Goal: Task Accomplishment & Management: Manage account settings

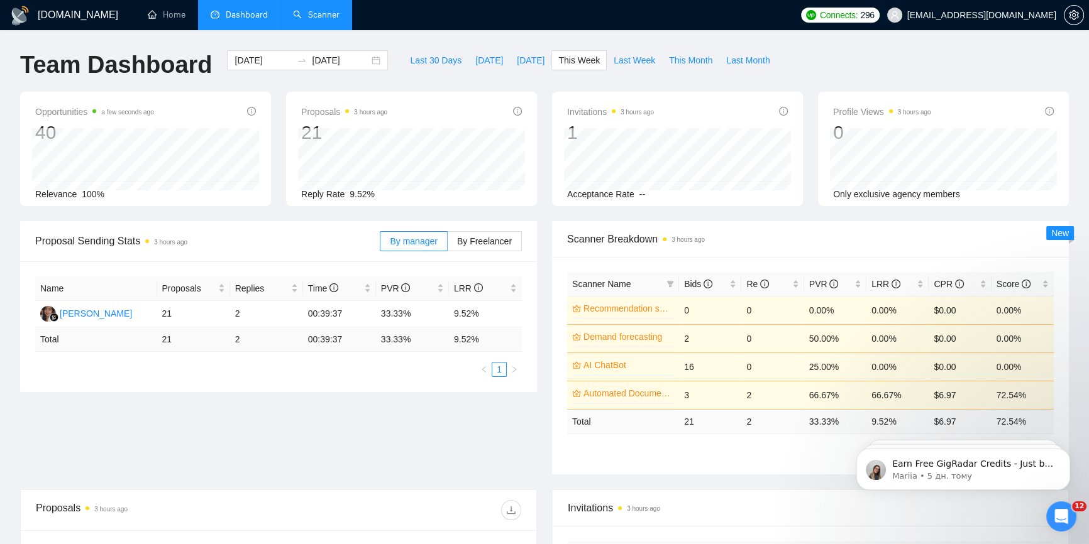
click at [321, 10] on link "Scanner" at bounding box center [316, 14] width 47 height 11
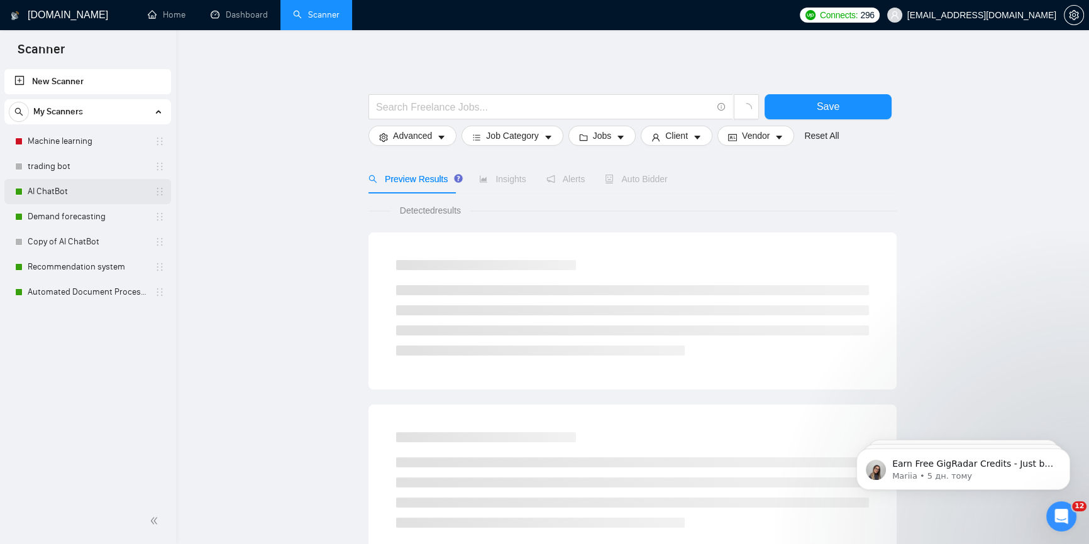
click at [46, 187] on link "AI ChatBot" at bounding box center [87, 191] width 119 height 25
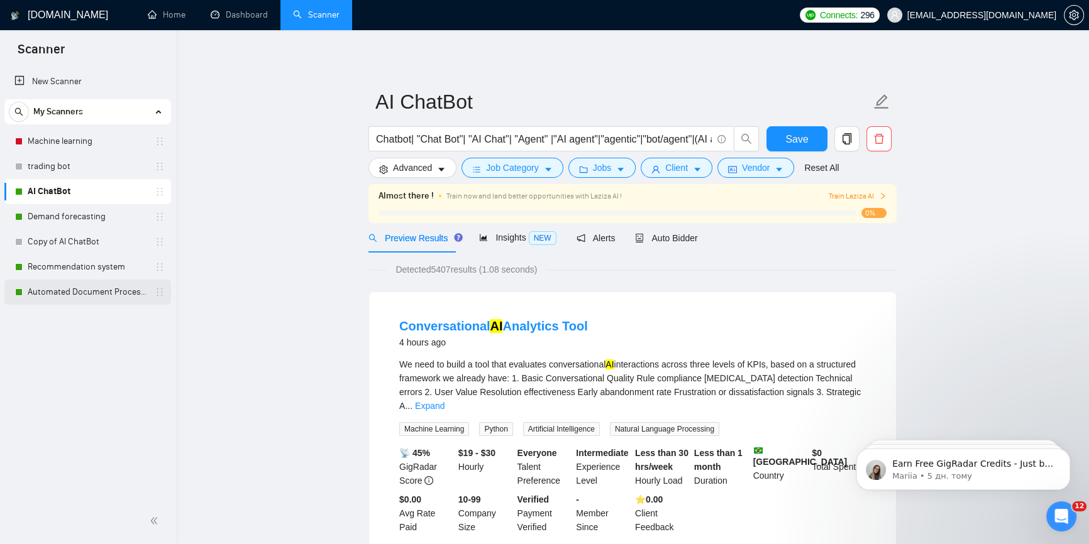
click at [58, 290] on link "Automated Document Processing" at bounding box center [87, 292] width 119 height 25
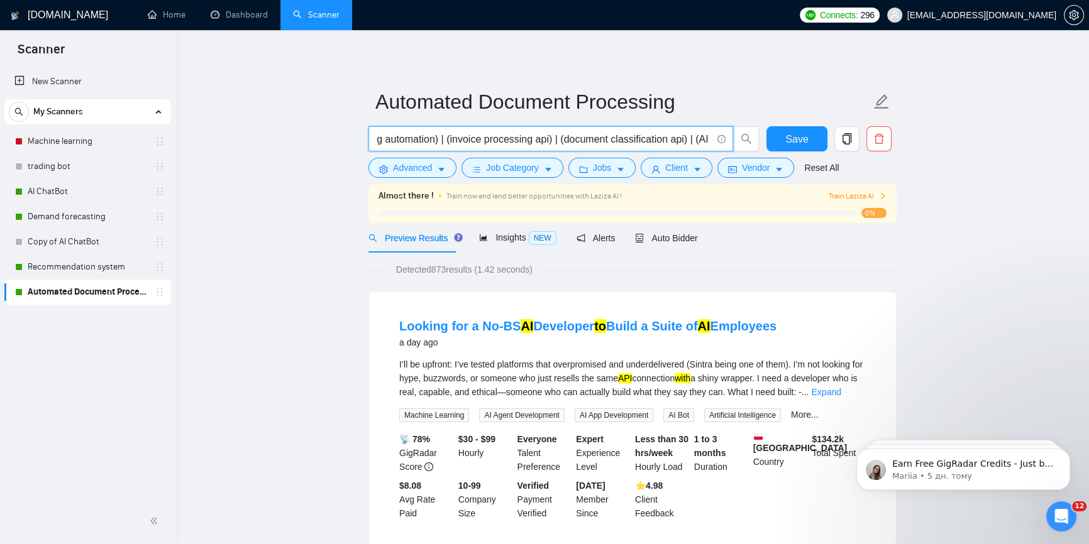
scroll to position [0, 2061]
drag, startPoint x: 649, startPoint y: 140, endPoint x: 706, endPoint y: 143, distance: 56.7
click at [706, 143] on input "((n8n automation) | (n8n workflow) | (n8n integration) | (ocr extraction) | (oc…" at bounding box center [544, 139] width 336 height 16
click at [701, 144] on input "((n8n automation) | (n8n workflow) | (n8n integration) | (ocr extraction) | (oc…" at bounding box center [544, 139] width 336 height 16
click at [663, 239] on span "Auto Bidder" at bounding box center [666, 238] width 62 height 10
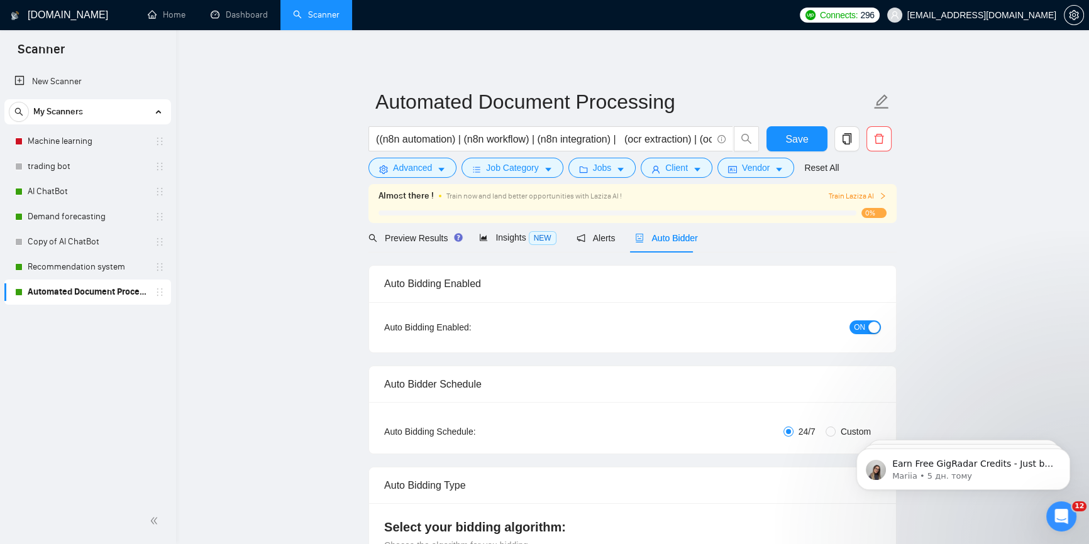
checkbox input "true"
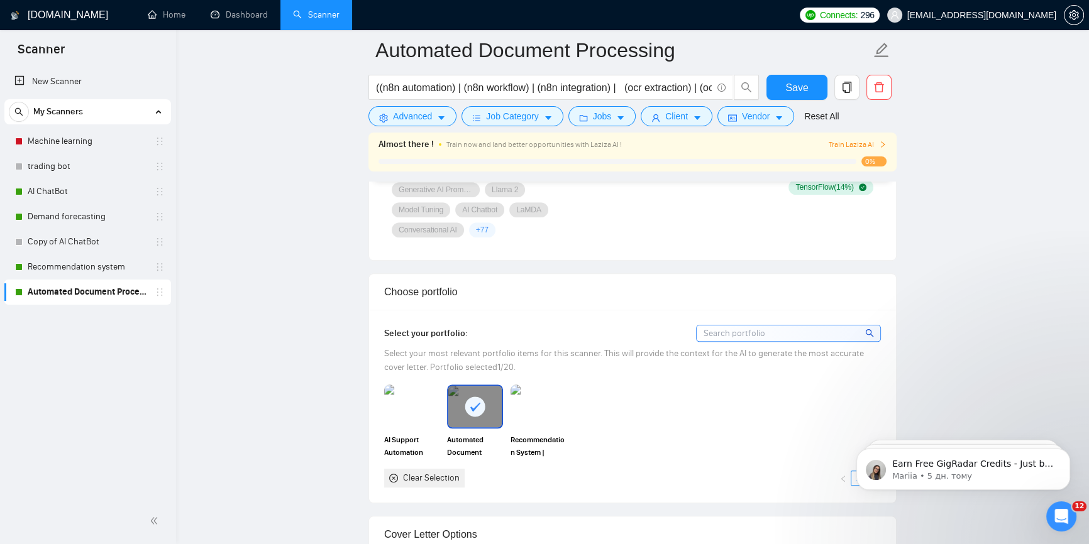
scroll to position [1086, 0]
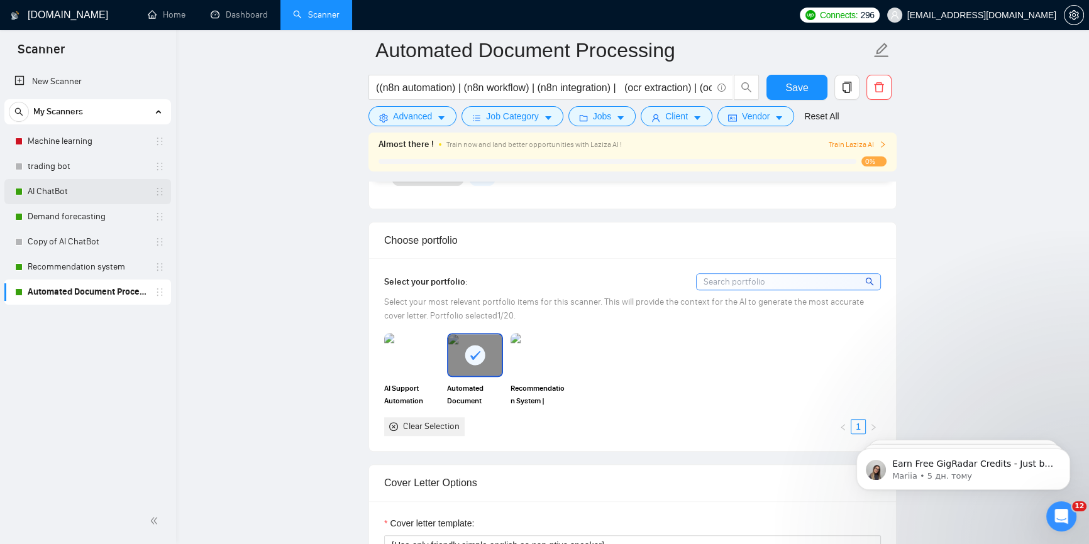
click at [74, 189] on link "AI ChatBot" at bounding box center [87, 191] width 119 height 25
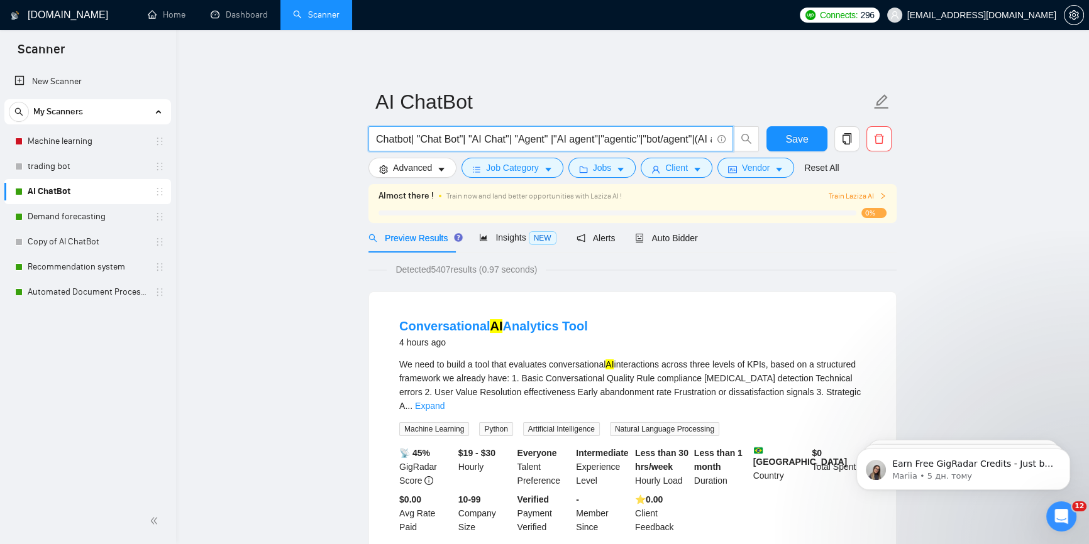
click at [380, 138] on input "Chatbot| "Chat Bot"| "AI Chat"| "Agent" |"AI agent"|"agentic"|"bot/agent"|(AI a…" at bounding box center [544, 139] width 336 height 16
click at [425, 171] on span "Advanced" at bounding box center [412, 168] width 39 height 14
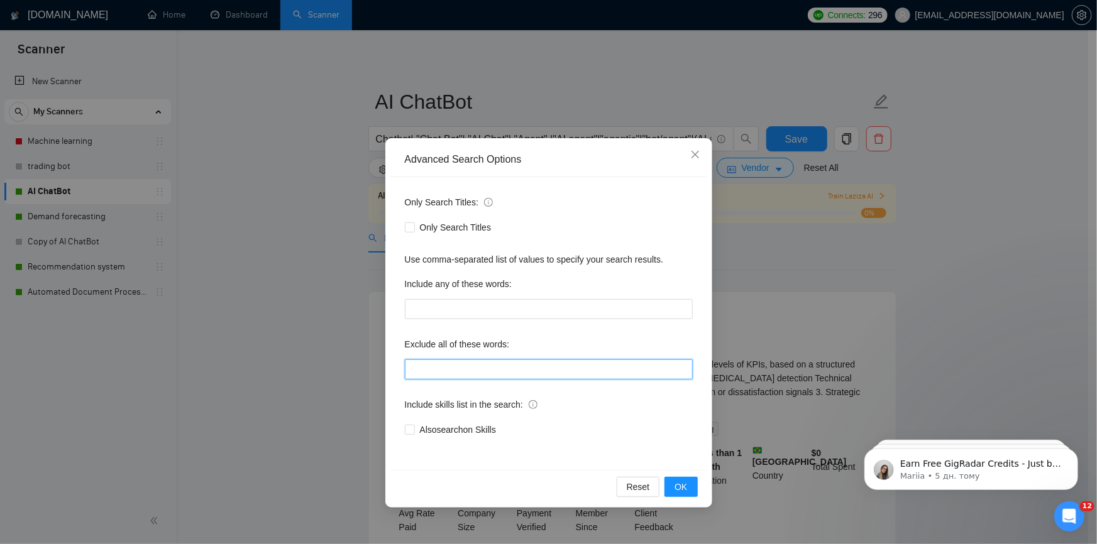
click at [471, 373] on input "text" at bounding box center [549, 370] width 288 height 20
paste input "Chatbot"
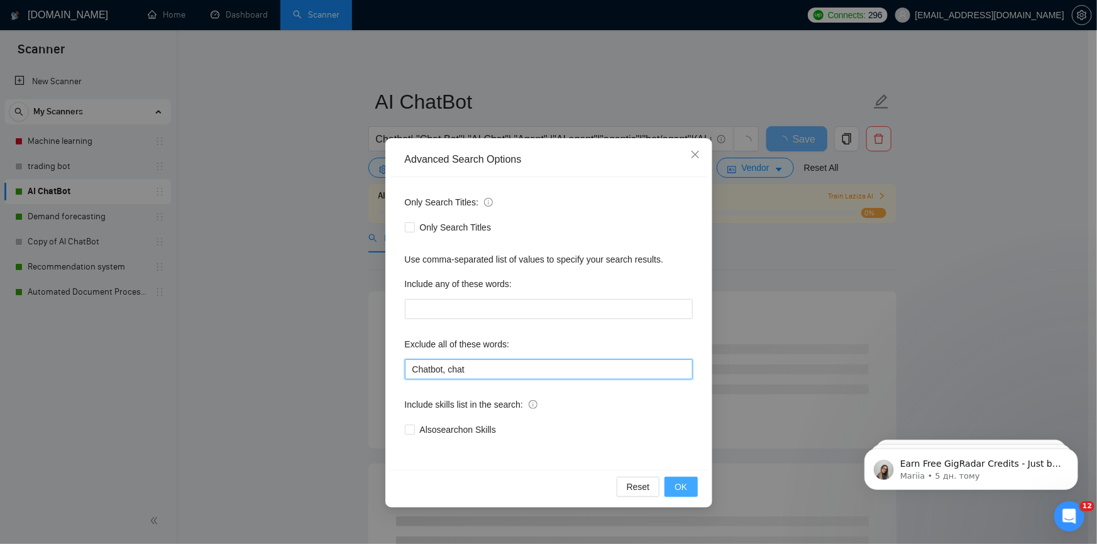
type input "Chatbot, chat"
click at [676, 480] on span "OK" at bounding box center [681, 487] width 13 height 14
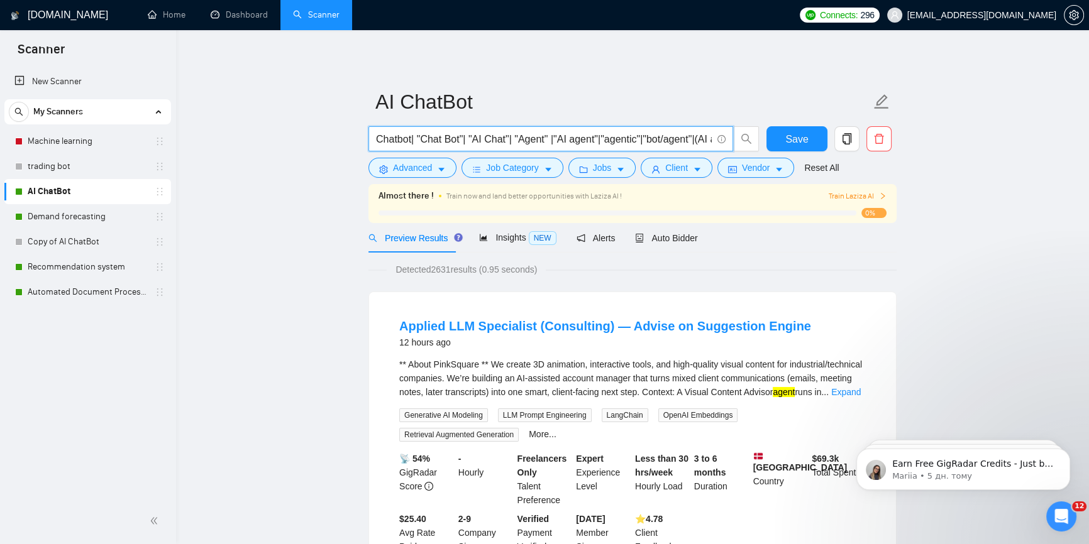
drag, startPoint x: 378, startPoint y: 138, endPoint x: 515, endPoint y: 134, distance: 137.1
click at [515, 134] on input "Chatbot| "Chat Bot"| "AI Chat"| "Agent" |"AI agent"|"agentic"|"bot/agent"|(AI a…" at bounding box center [544, 139] width 336 height 16
click at [641, 143] on input ""Agent" |"AI agent"|"agentic"|"bot/agent"|(AI automation)" at bounding box center [544, 139] width 336 height 16
drag, startPoint x: 633, startPoint y: 140, endPoint x: 558, endPoint y: 132, distance: 75.9
click at [558, 132] on input ""Agent" |"AI agent"|"agentic"|"bot/agent"|(AI automation)" at bounding box center [544, 139] width 336 height 16
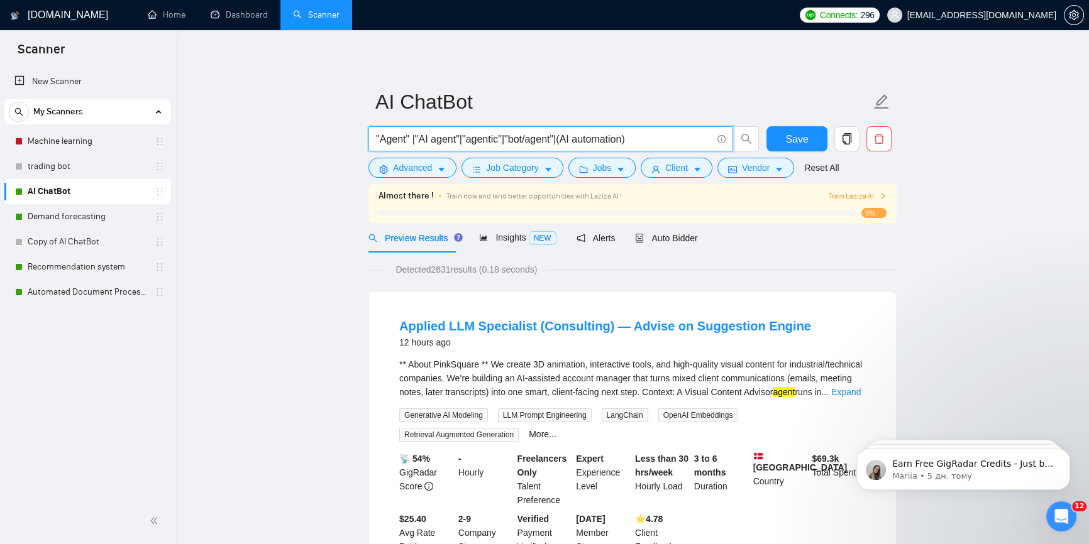
click at [627, 147] on span ""Agent" |"AI agent"|"agentic"|"bot/agent"|(AI automation)" at bounding box center [550, 138] width 365 height 25
click at [644, 140] on input ""Agent" |"AI agent"|"agentic"|"bot/agent"|(AI automation)" at bounding box center [544, 139] width 336 height 16
paste input "|(AI automation)"
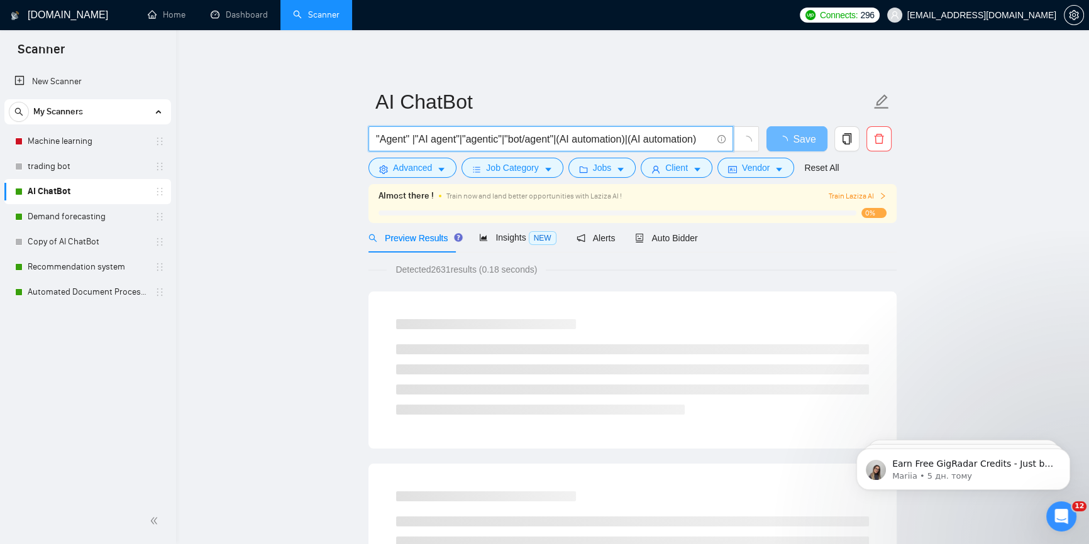
drag, startPoint x: 653, startPoint y: 140, endPoint x: 697, endPoint y: 138, distance: 44.0
click at [697, 138] on input ""Agent" |"AI agent"|"agentic"|"bot/agent"|(AI automation)|(AI automation)" at bounding box center [544, 139] width 336 height 16
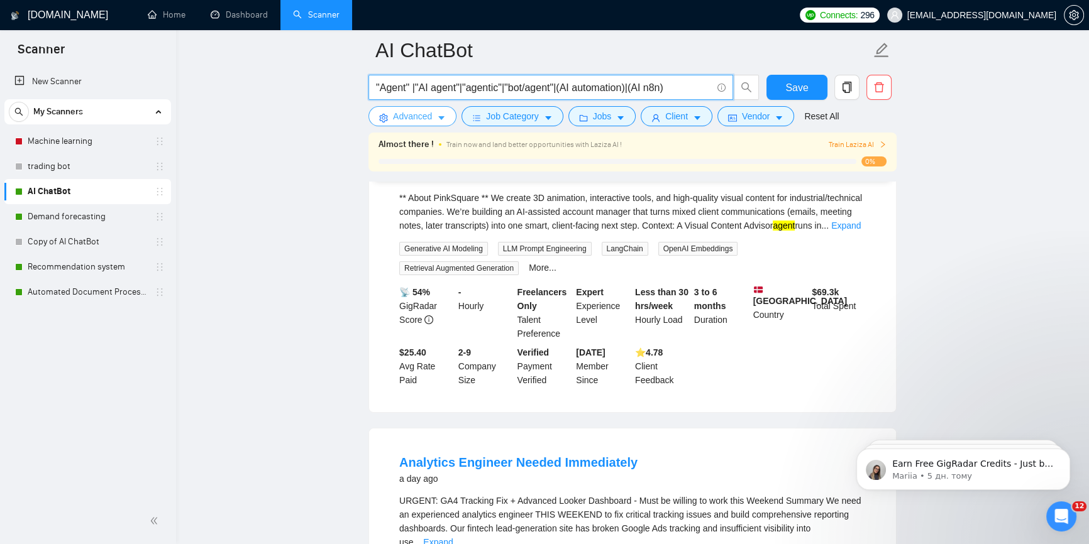
scroll to position [57, 0]
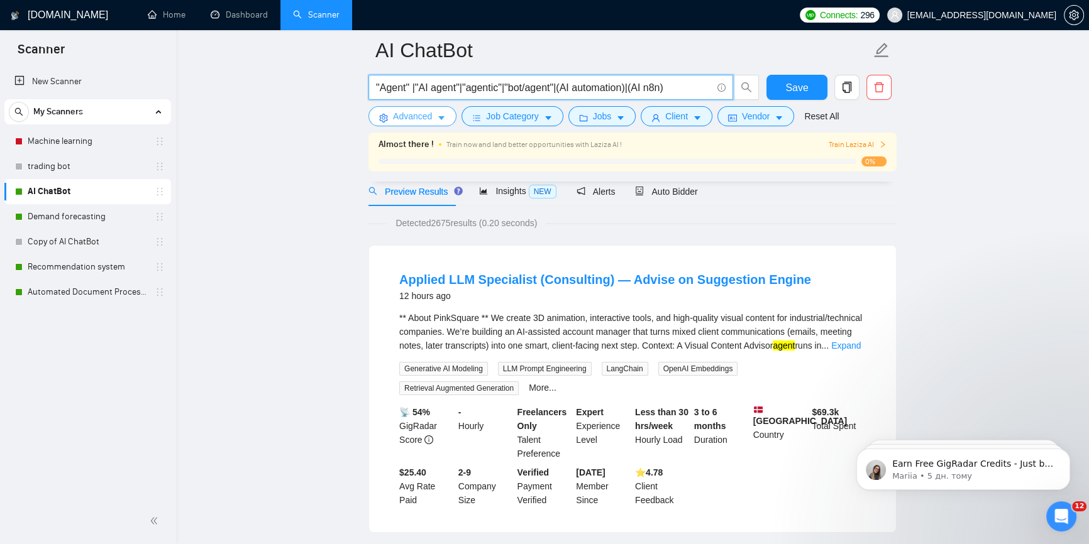
click at [439, 109] on button "Advanced" at bounding box center [412, 116] width 88 height 20
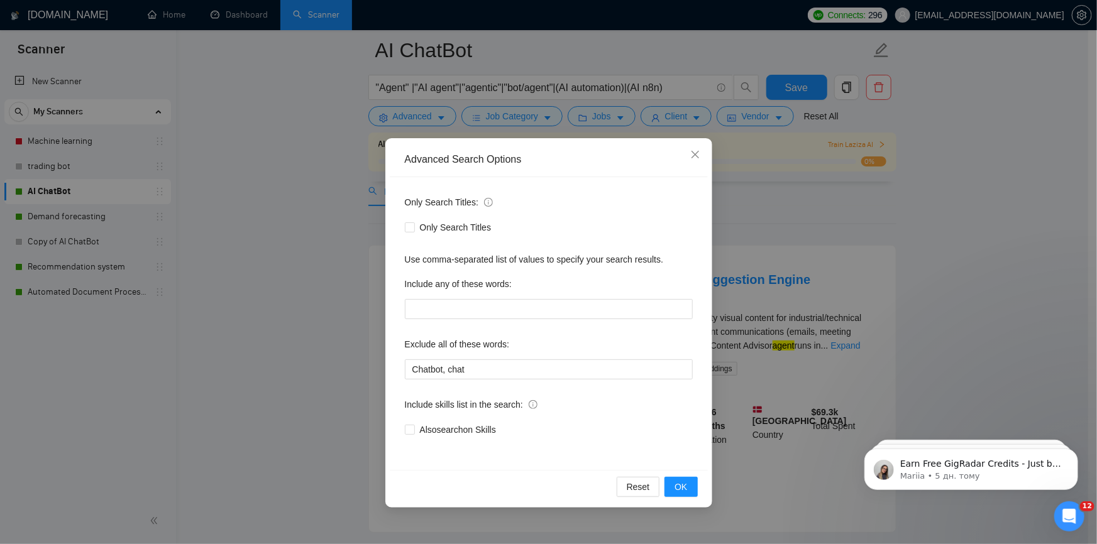
click at [490, 90] on div "Advanced Search Options Only Search Titles: Only Search Titles Use comma-separa…" at bounding box center [548, 272] width 1097 height 544
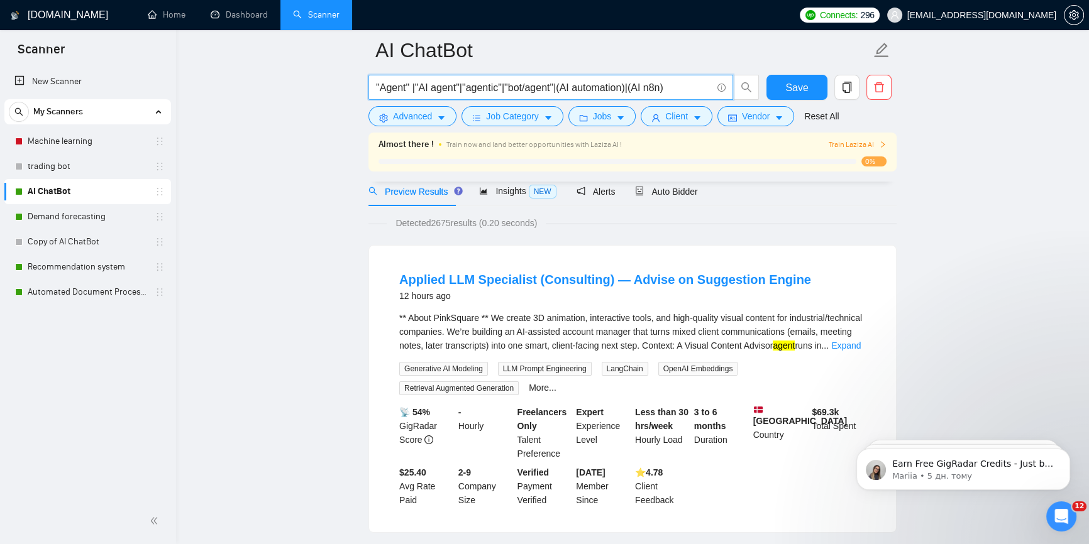
drag, startPoint x: 507, startPoint y: 83, endPoint x: 560, endPoint y: 91, distance: 54.0
click at [560, 91] on input ""Agent" |"AI agent"|"agentic"|"bot/agent"|(AI automation)|(AI n8n)" at bounding box center [544, 88] width 336 height 16
drag, startPoint x: 564, startPoint y: 94, endPoint x: 532, endPoint y: 84, distance: 33.2
click at [532, 84] on input ""Agent" |"AI agent"|"agentic"|"bot/agent"|(AI automation)|(AI n8n)" at bounding box center [544, 88] width 336 height 16
drag, startPoint x: 505, startPoint y: 83, endPoint x: 560, endPoint y: 88, distance: 54.3
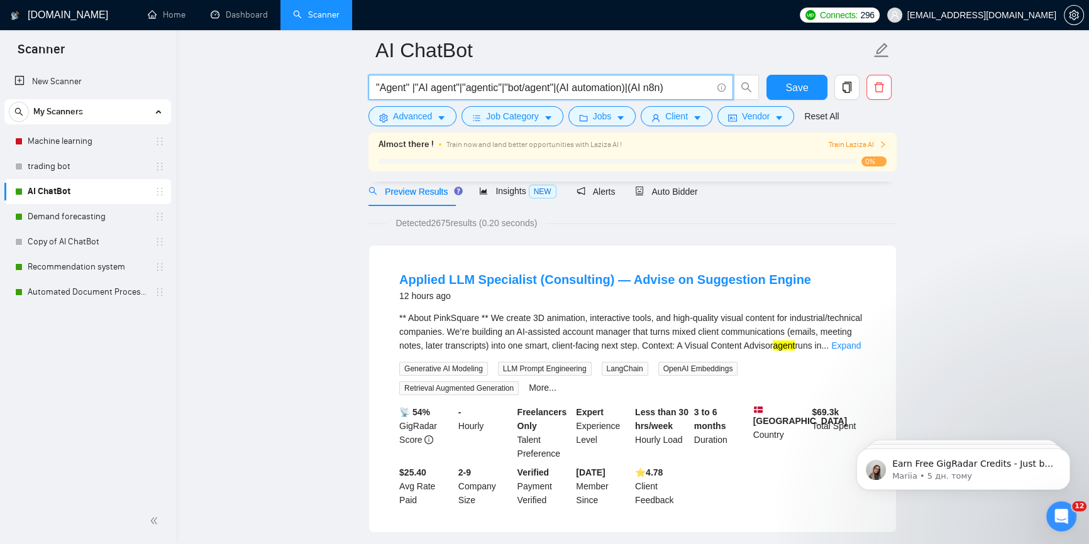
click at [560, 88] on input ""Agent" |"AI agent"|"agentic"|"bot/agent"|(AI automation)|(AI n8n)" at bounding box center [544, 88] width 336 height 16
drag, startPoint x: 377, startPoint y: 78, endPoint x: 377, endPoint y: 85, distance: 6.9
click at [377, 79] on span ""Agent" |"AI agent"|"agentic"|(AI automation)|(AI n8n)" at bounding box center [550, 87] width 365 height 25
click at [378, 92] on input ""Agent" |"AI agent"|"agentic"|(AI automation)|(AI n8n)" at bounding box center [544, 88] width 336 height 16
click at [377, 91] on input ""Agent" |"AI agent"|"agentic"|(AI automation)|(AI n8n)" at bounding box center [544, 88] width 336 height 16
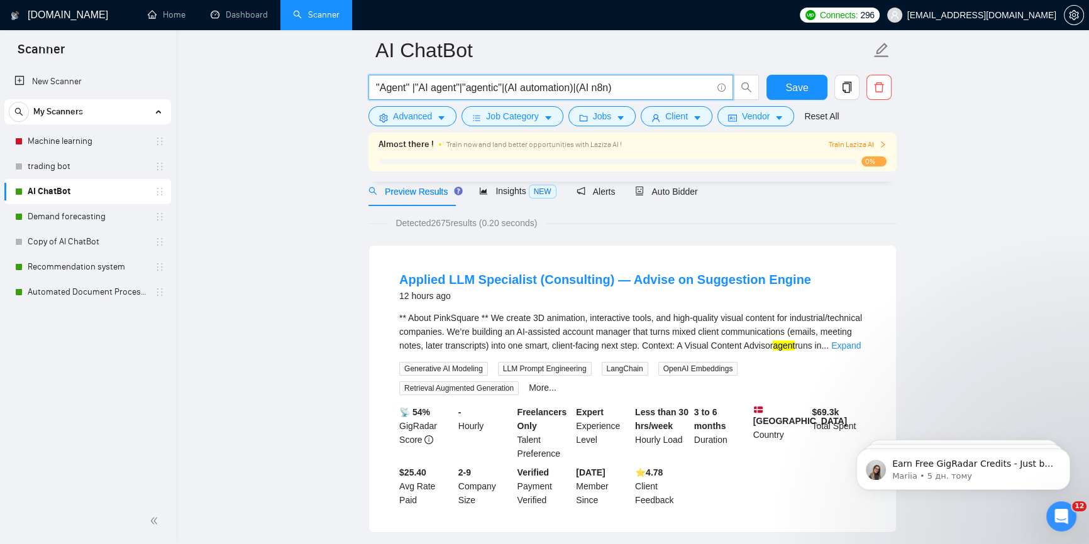
click at [649, 88] on input ""Agent" |"AI agent"|"agentic"|(AI automation)|(AI n8n)" at bounding box center [544, 88] width 336 height 16
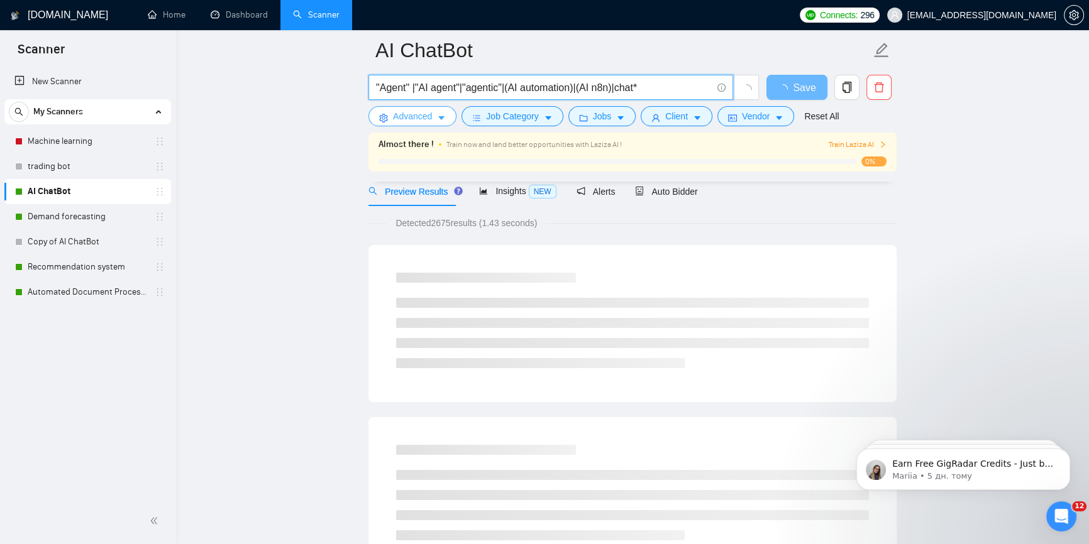
type input ""Agent" |"AI agent"|"agentic"|(AI automation)|(AI n8n)|chat*"
click at [415, 116] on span "Advanced" at bounding box center [412, 116] width 39 height 14
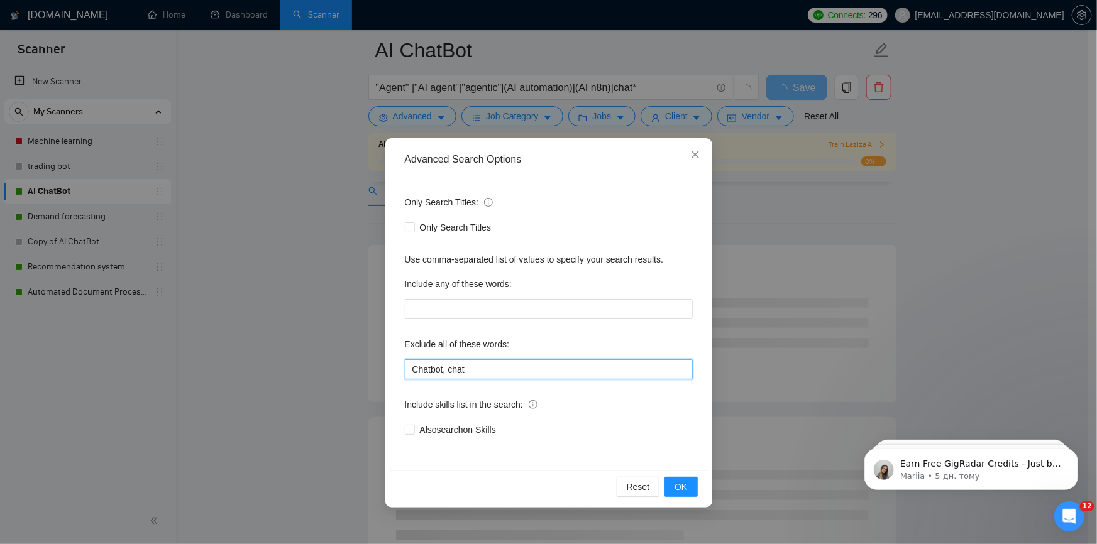
click at [487, 370] on input "Chatbot, chat" at bounding box center [549, 370] width 288 height 20
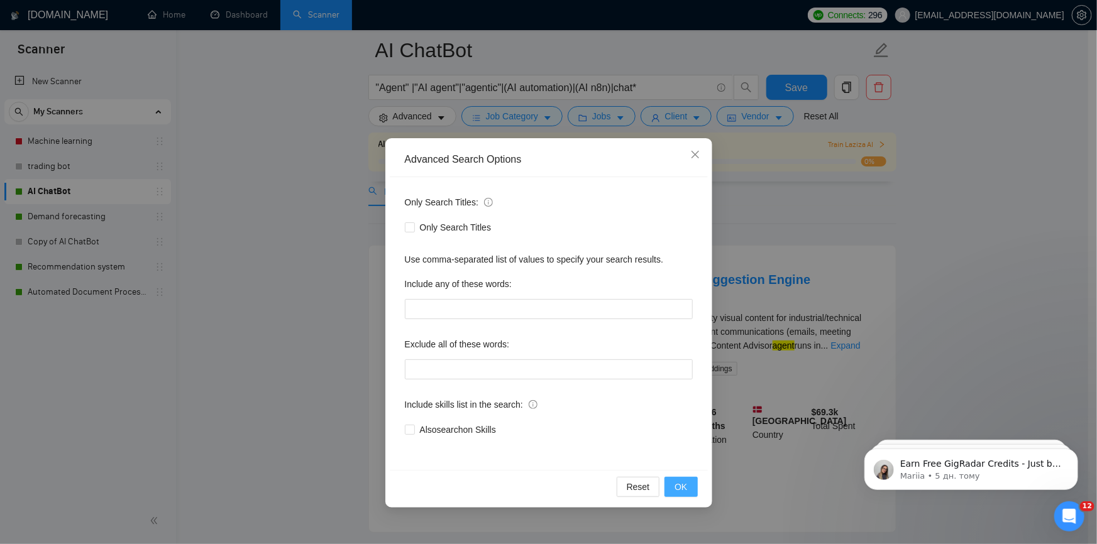
click at [683, 486] on span "OK" at bounding box center [681, 487] width 13 height 14
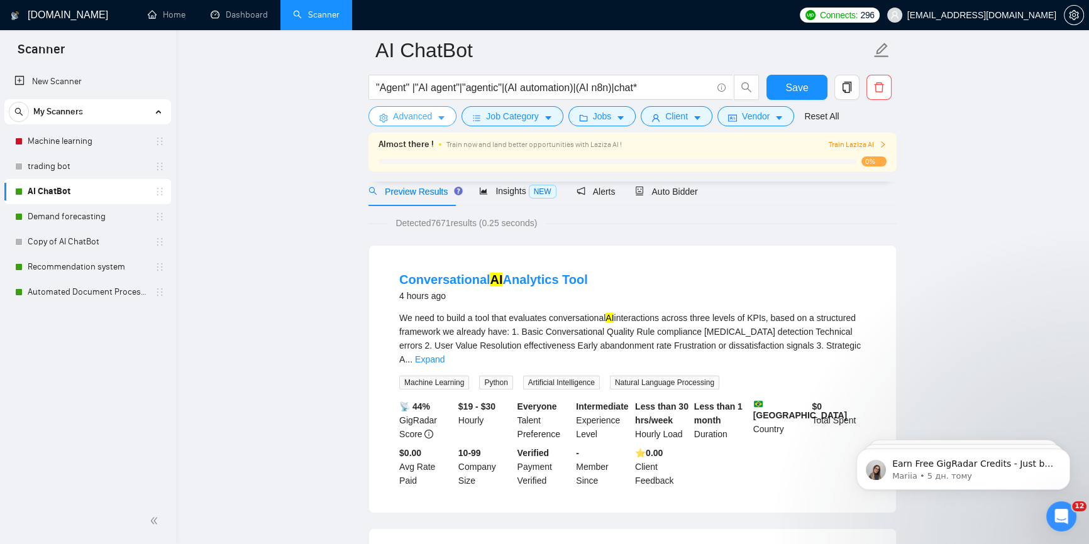
click at [413, 121] on span "Advanced" at bounding box center [412, 116] width 39 height 14
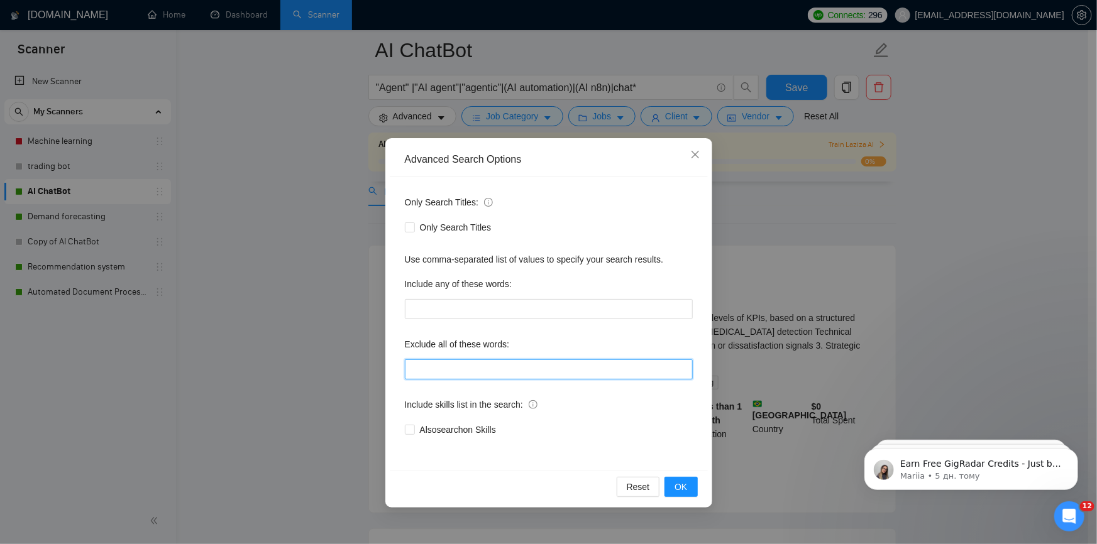
click at [438, 360] on input "text" at bounding box center [549, 370] width 288 height 20
paste input "Chatbot, chat"
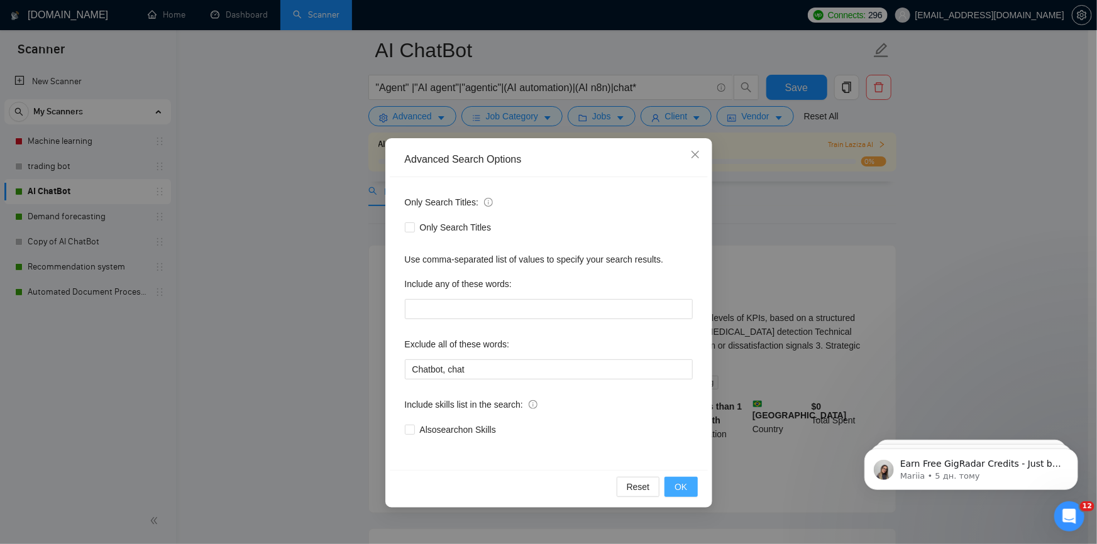
click at [683, 481] on span "OK" at bounding box center [681, 487] width 13 height 14
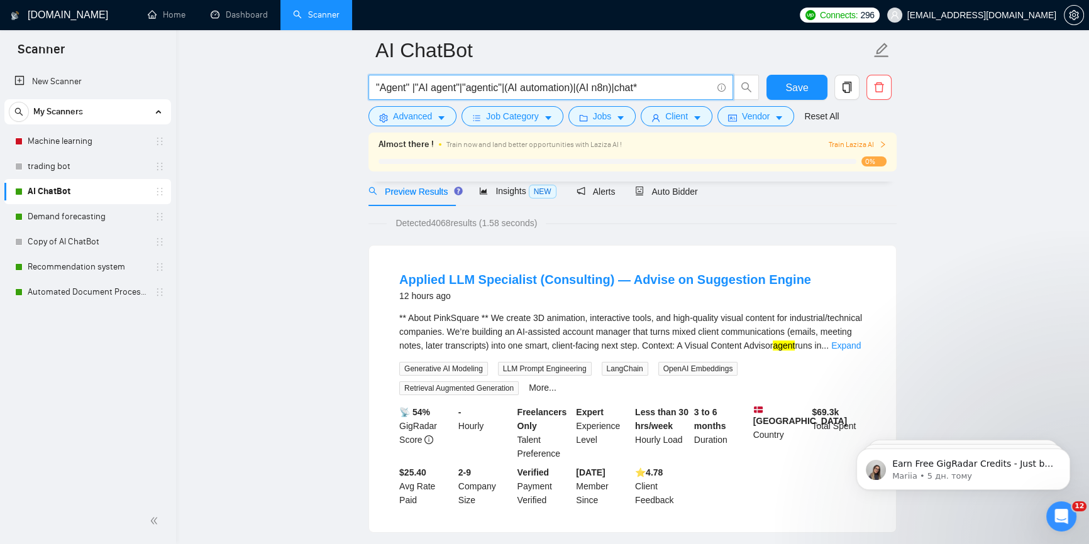
drag, startPoint x: 658, startPoint y: 88, endPoint x: 615, endPoint y: 82, distance: 43.2
click at [615, 82] on input ""Agent" |"AI agent"|"agentic"|(AI automation)|(AI n8n)|chat*" at bounding box center [544, 88] width 336 height 16
click at [622, 85] on input ""Agent" |"AI agent"|"agentic"|(AI automation)|(AI n8n)|chat*" at bounding box center [544, 88] width 336 height 16
drag, startPoint x: 615, startPoint y: 86, endPoint x: 652, endPoint y: 91, distance: 36.8
click at [652, 91] on input ""Agent" |"AI agent"|"agentic"|(AI automation)|(AI n8n)|chat*" at bounding box center [544, 88] width 336 height 16
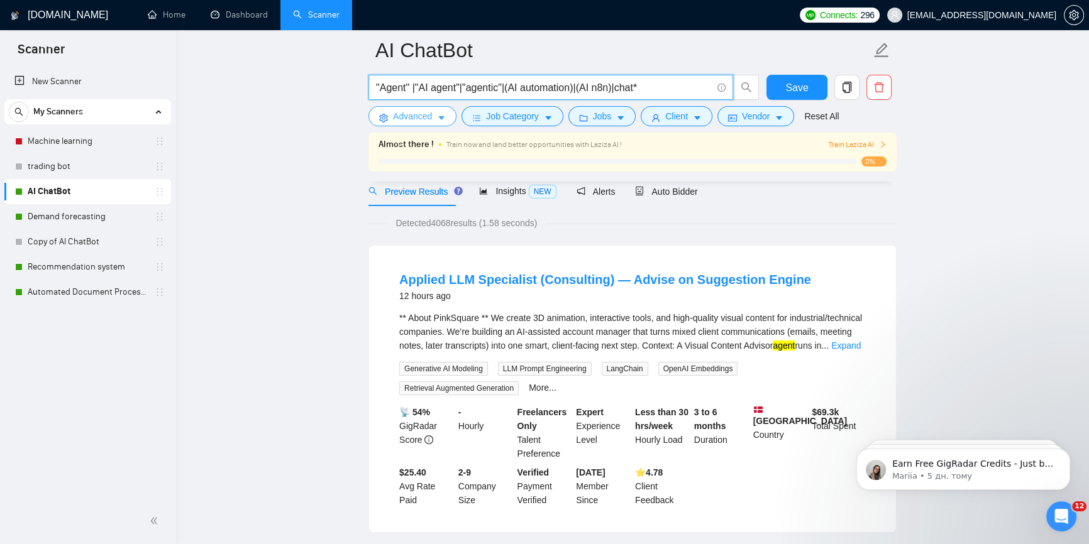
click at [409, 116] on span "Advanced" at bounding box center [412, 116] width 39 height 14
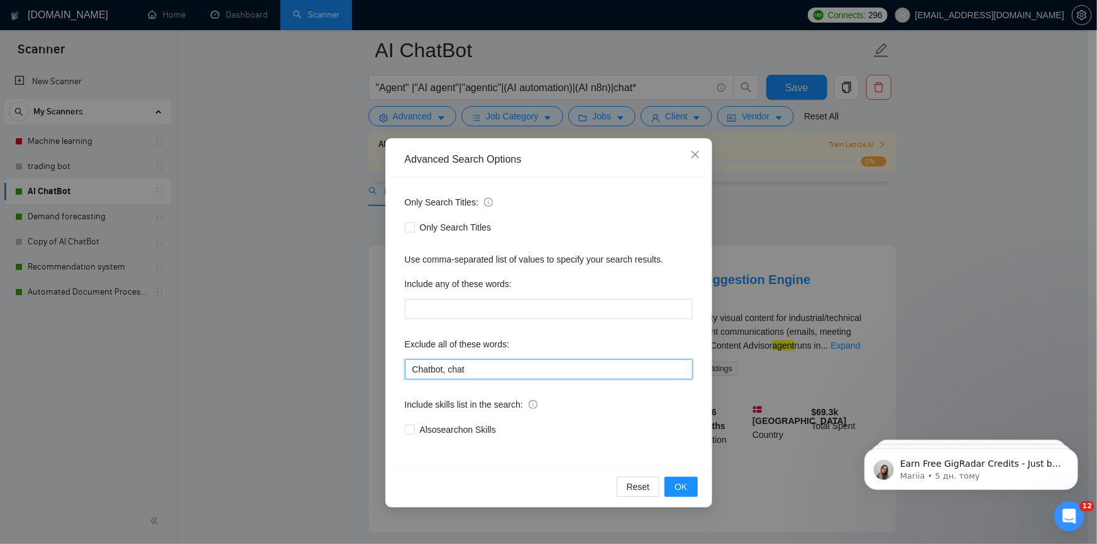
click at [515, 370] on input "Chatbot, chat" at bounding box center [549, 370] width 288 height 20
type input "Chatbot, chat*"
click at [685, 492] on span "OK" at bounding box center [681, 487] width 13 height 14
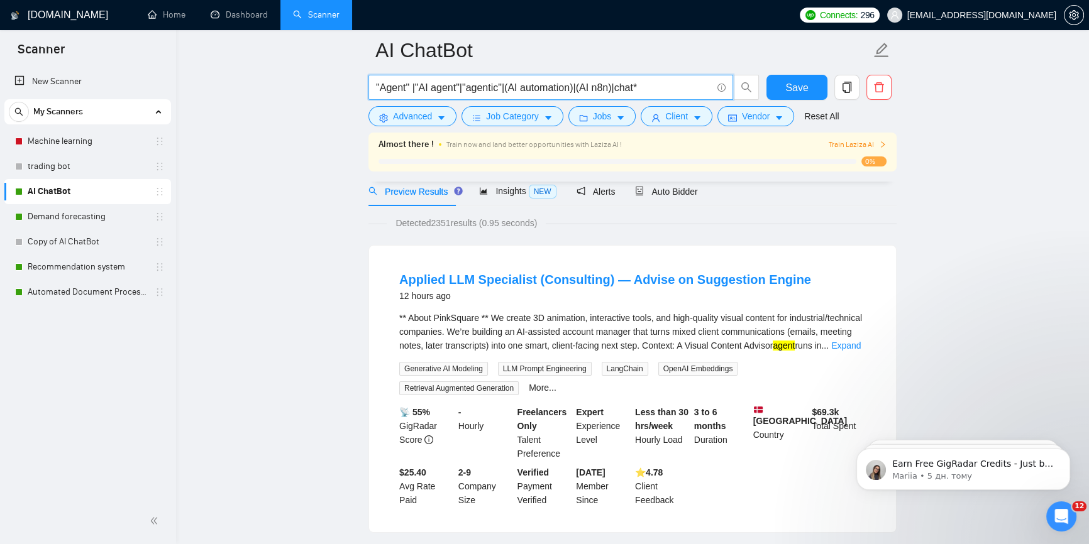
drag, startPoint x: 648, startPoint y: 86, endPoint x: 613, endPoint y: 79, distance: 35.4
click at [613, 79] on span ""Agent" |"AI agent"|"agentic"|(AI automation)|(AI n8n)|chat*" at bounding box center [550, 87] width 365 height 25
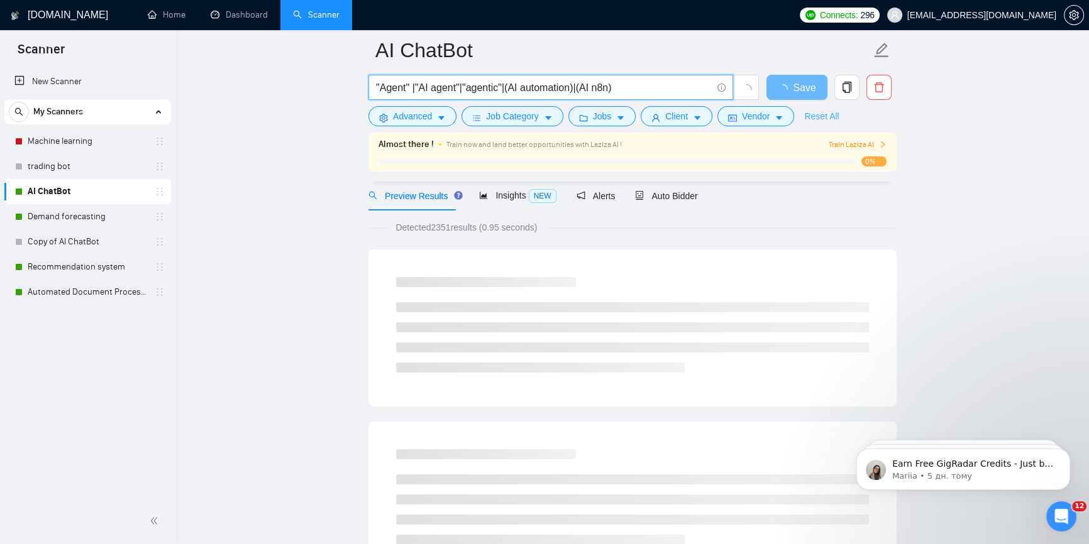
scroll to position [0, 0]
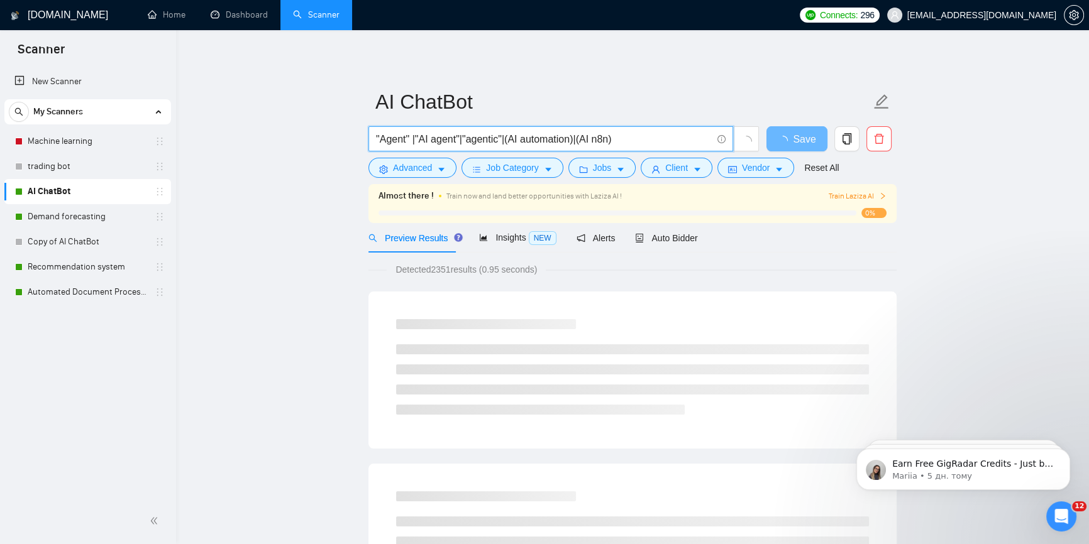
drag, startPoint x: 573, startPoint y: 142, endPoint x: 627, endPoint y: 141, distance: 54.1
click at [627, 141] on input ""Agent" |"AI agent"|"agentic"|(AI automation)|(AI n8n)" at bounding box center [544, 139] width 336 height 16
click at [626, 141] on input ""Agent" |"AI agent"|"agentic"|(AI automation)|(AI n8n)" at bounding box center [544, 139] width 336 height 16
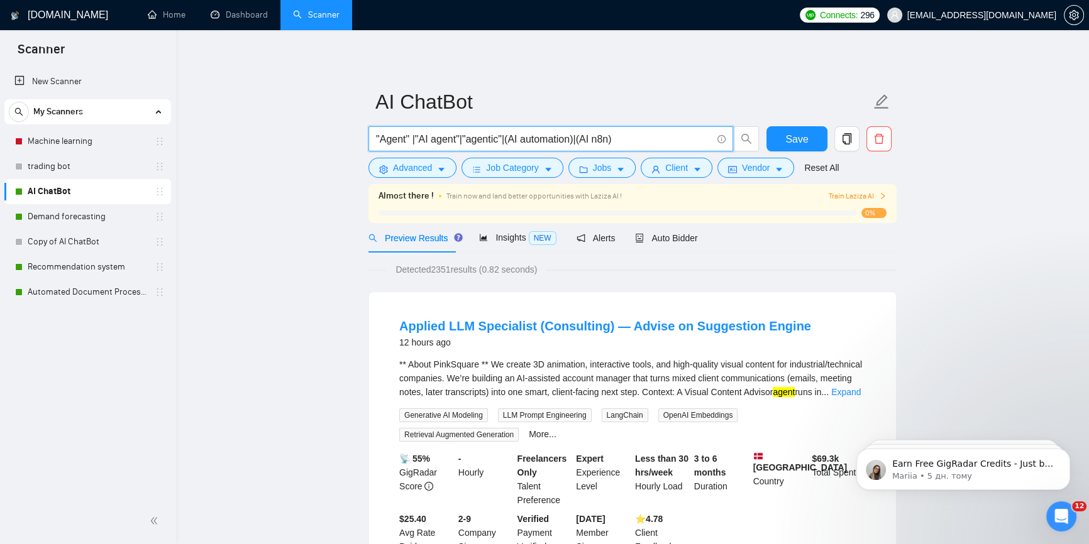
click at [636, 140] on input ""Agent" |"AI agent"|"agentic"|(AI automation)|(AI n8n)" at bounding box center [544, 139] width 336 height 16
click at [636, 141] on input ""Agent" |"AI agent"|"agentic"|(AI automation)|(AI n8n)" at bounding box center [544, 139] width 336 height 16
click at [586, 143] on input ""Agent" |"AI agent"|"agentic"|(AI automation)|(AI n8n)" at bounding box center [544, 139] width 336 height 16
click at [549, 138] on input ""Agent" |"AI agent"|"agentic"|(AI automation)|(AI n8n)" at bounding box center [544, 139] width 336 height 16
type input ""Agent" |"AI agent"|"agentic"|(AI automation)|(AI n8n)"
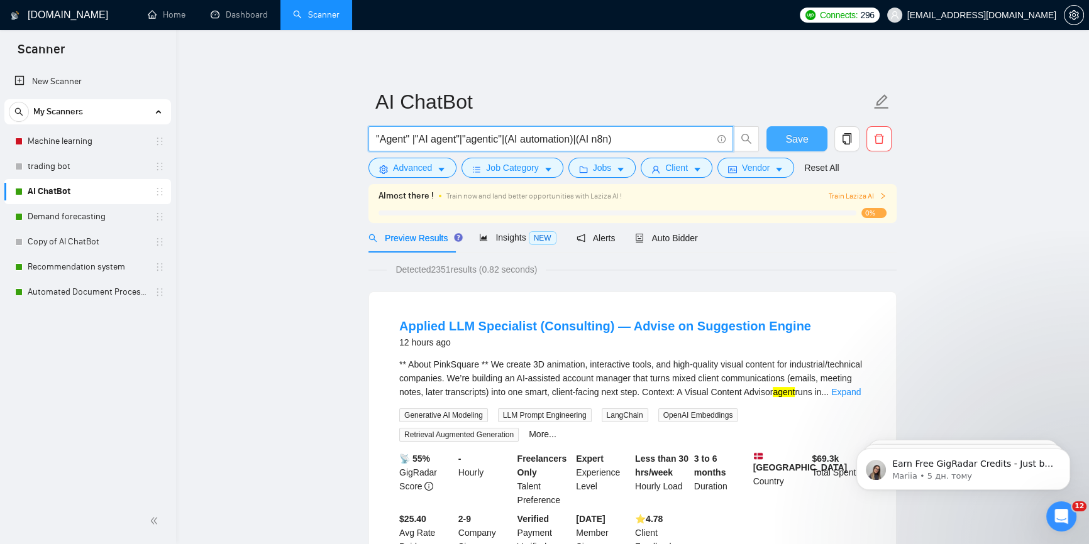
click at [802, 136] on span "Save" at bounding box center [796, 139] width 23 height 16
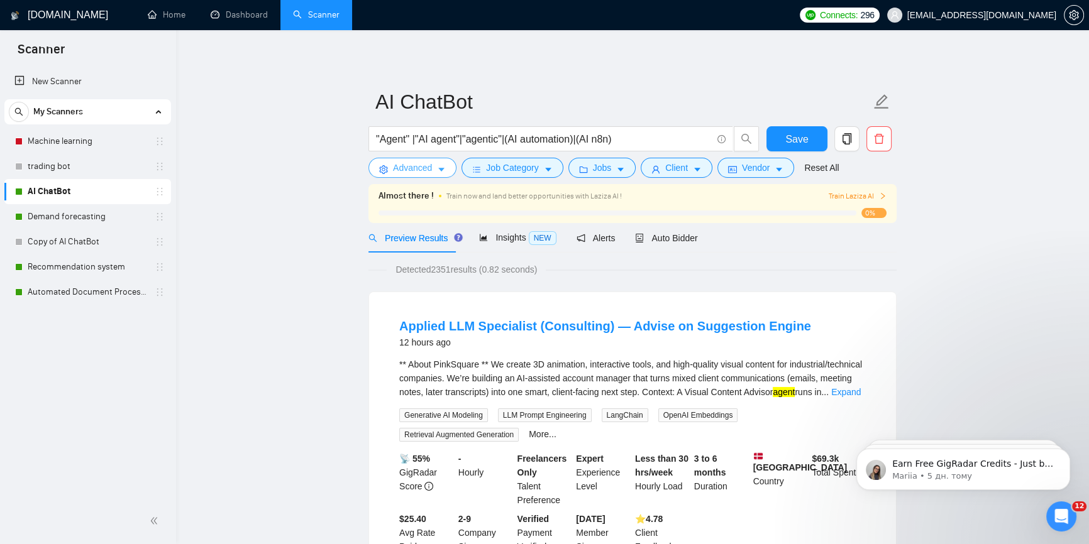
click at [407, 175] on span "Advanced" at bounding box center [412, 168] width 39 height 14
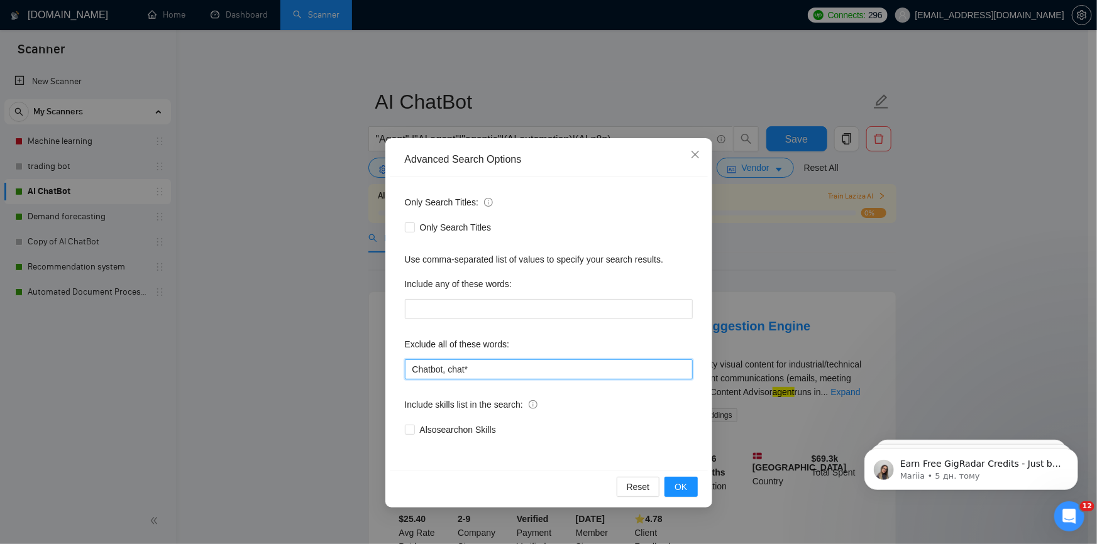
click at [509, 375] on input "Chatbot, chat*" at bounding box center [549, 370] width 288 height 20
click at [682, 486] on span "OK" at bounding box center [681, 487] width 13 height 14
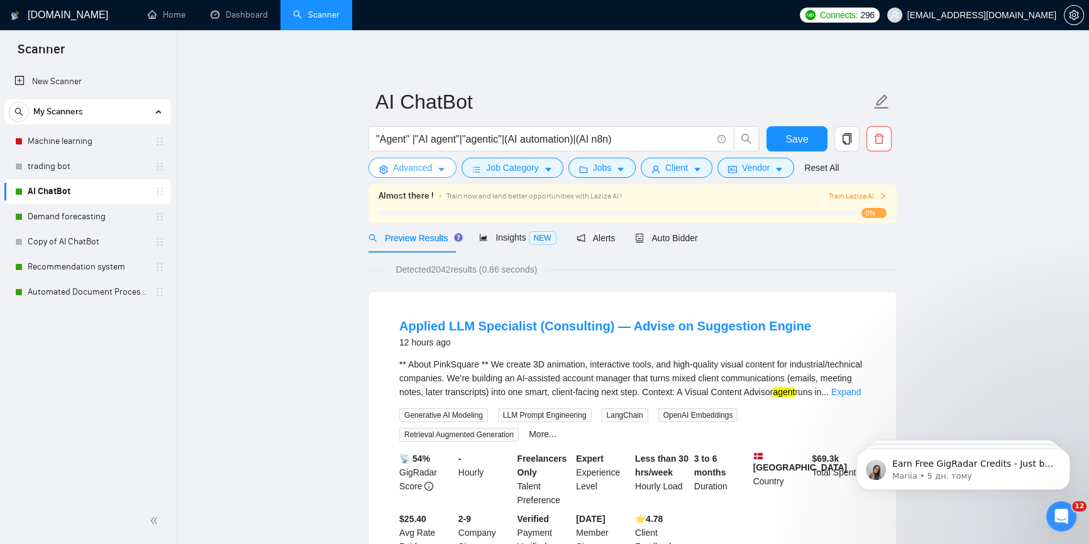
click at [411, 163] on span "Advanced" at bounding box center [412, 168] width 39 height 14
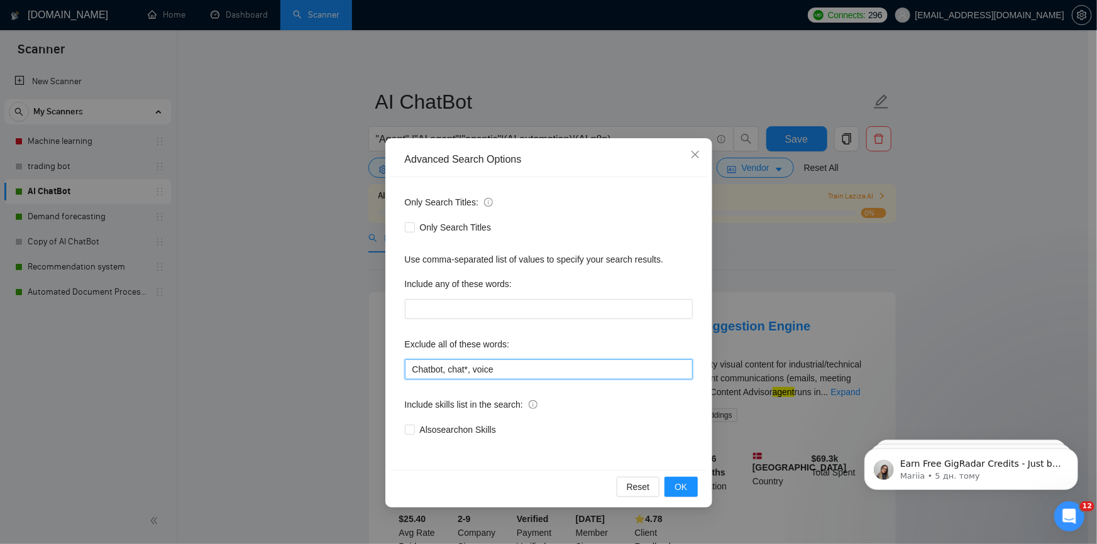
click at [548, 374] on input "Chatbot, chat*, voice" at bounding box center [549, 370] width 288 height 20
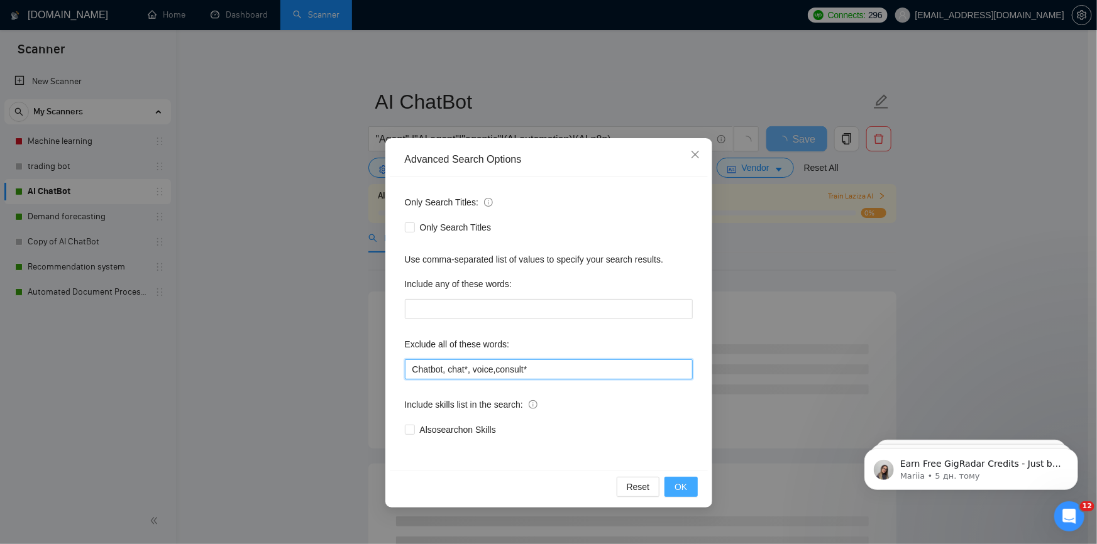
type input "Chatbot, chat*, voice,consult*"
click at [678, 489] on span "OK" at bounding box center [681, 487] width 13 height 14
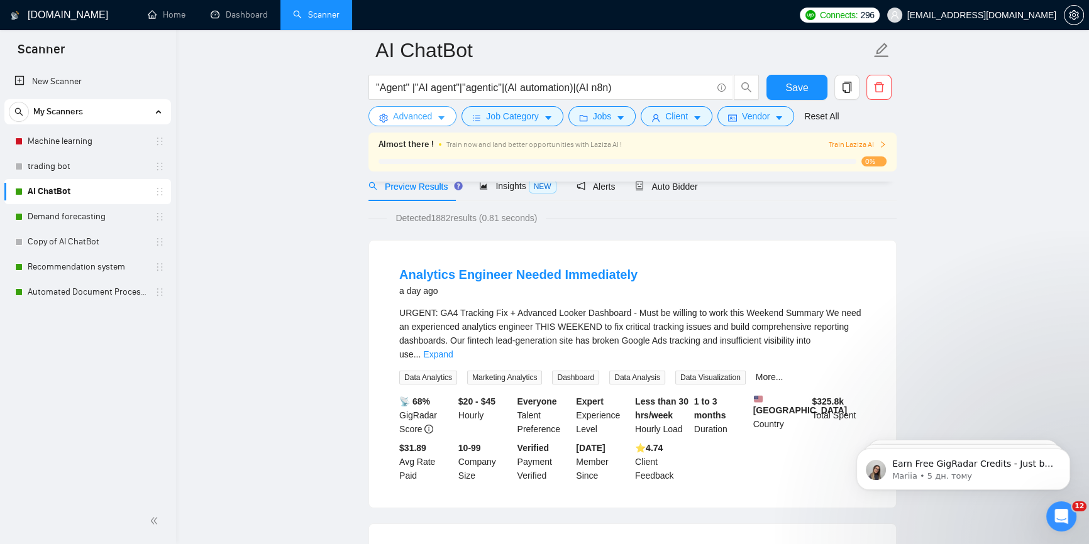
scroll to position [114, 0]
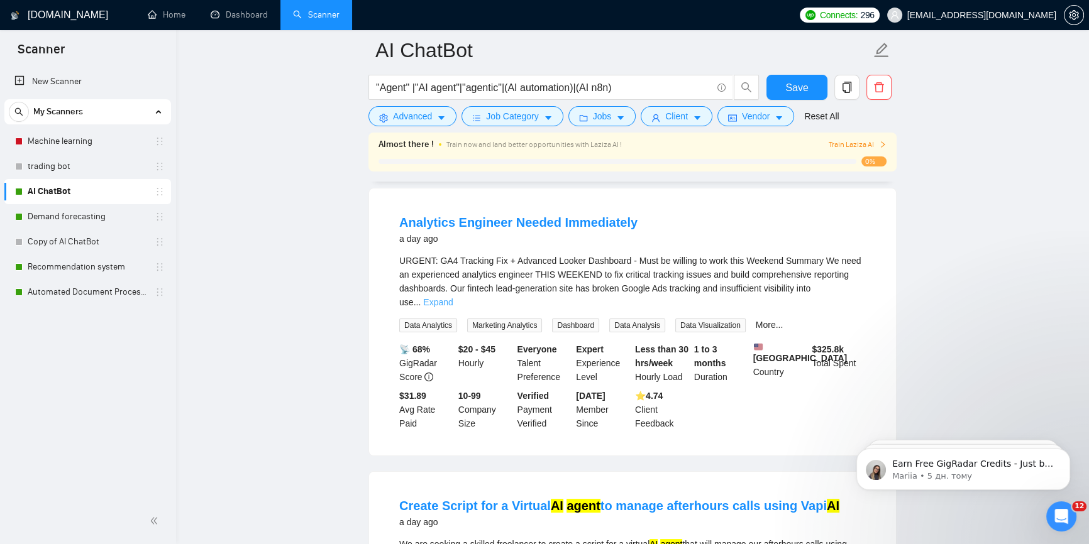
click at [453, 297] on link "Expand" at bounding box center [438, 302] width 30 height 10
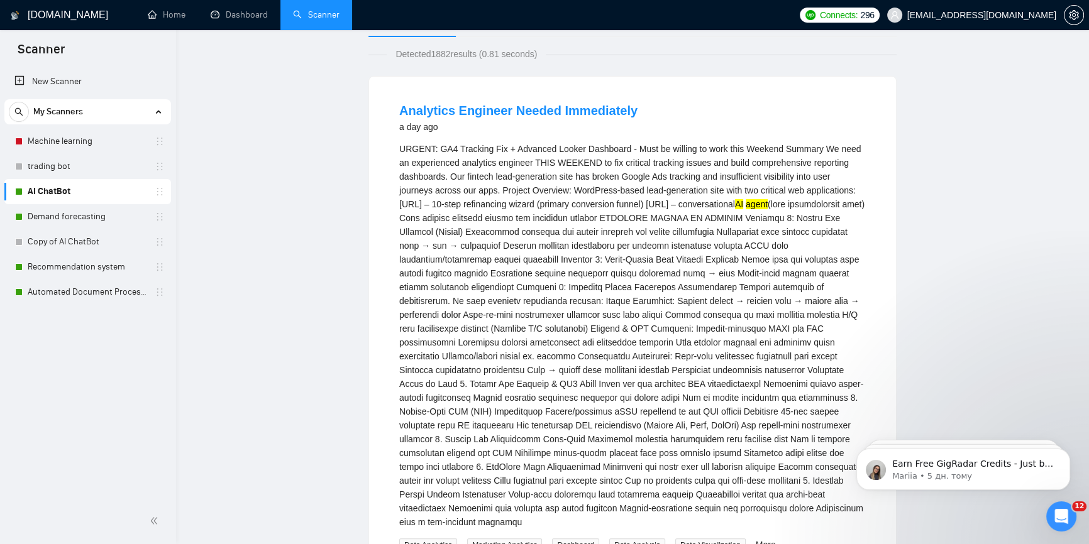
scroll to position [0, 0]
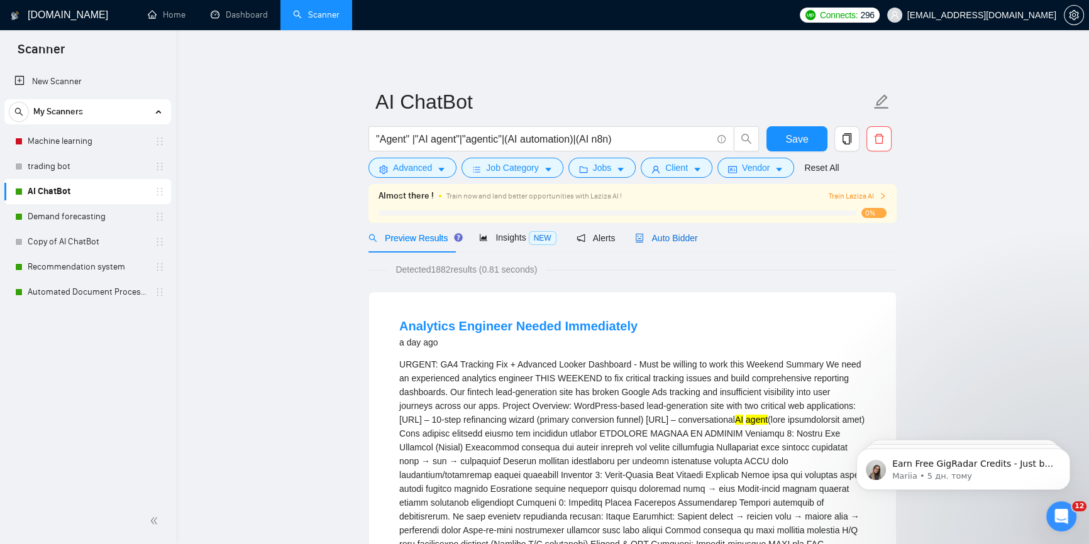
click at [663, 241] on span "Auto Bidder" at bounding box center [666, 238] width 62 height 10
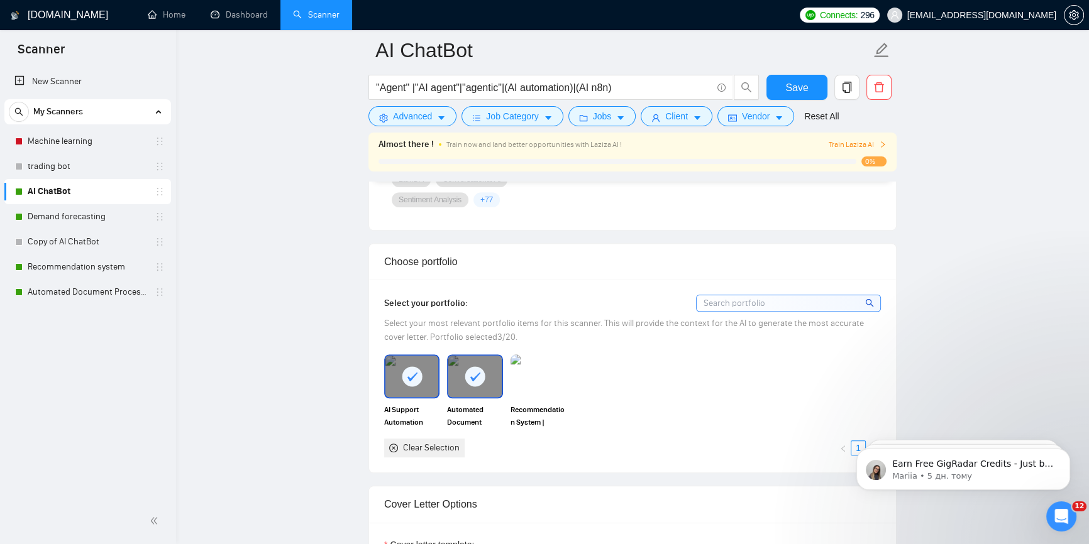
scroll to position [1314, 0]
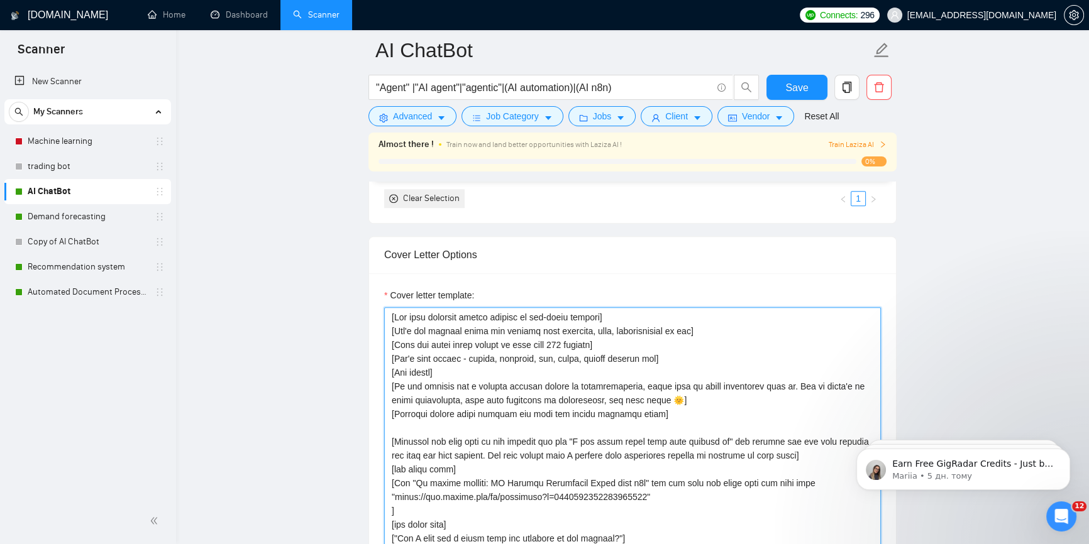
click at [482, 462] on textarea "Cover letter template:" at bounding box center [632, 448] width 497 height 283
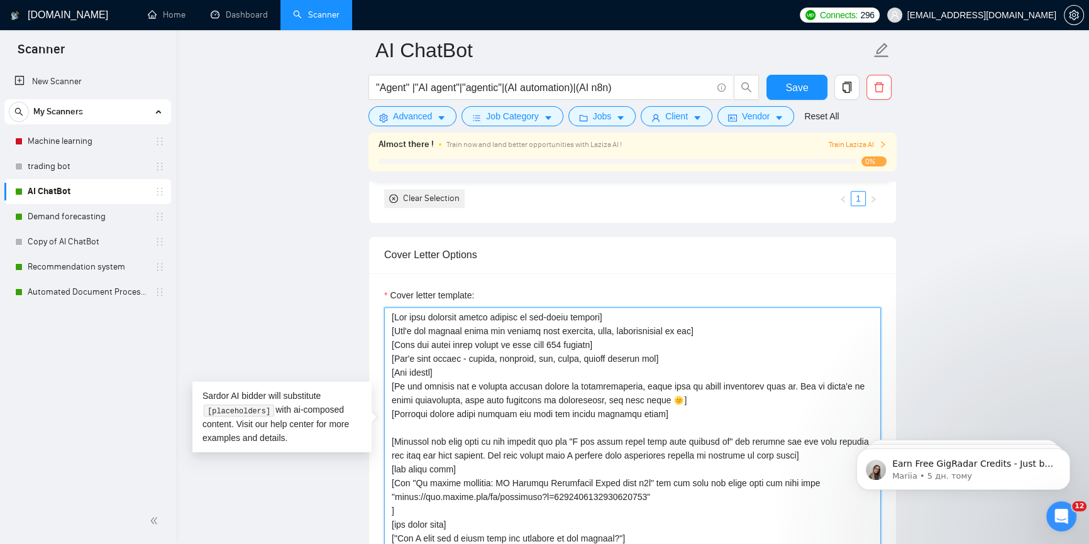
drag, startPoint x: 654, startPoint y: 478, endPoint x: 410, endPoint y: 466, distance: 244.2
click at [410, 466] on textarea "Cover letter template:" at bounding box center [632, 448] width 497 height 283
click at [685, 471] on textarea "Cover letter template:" at bounding box center [632, 448] width 497 height 283
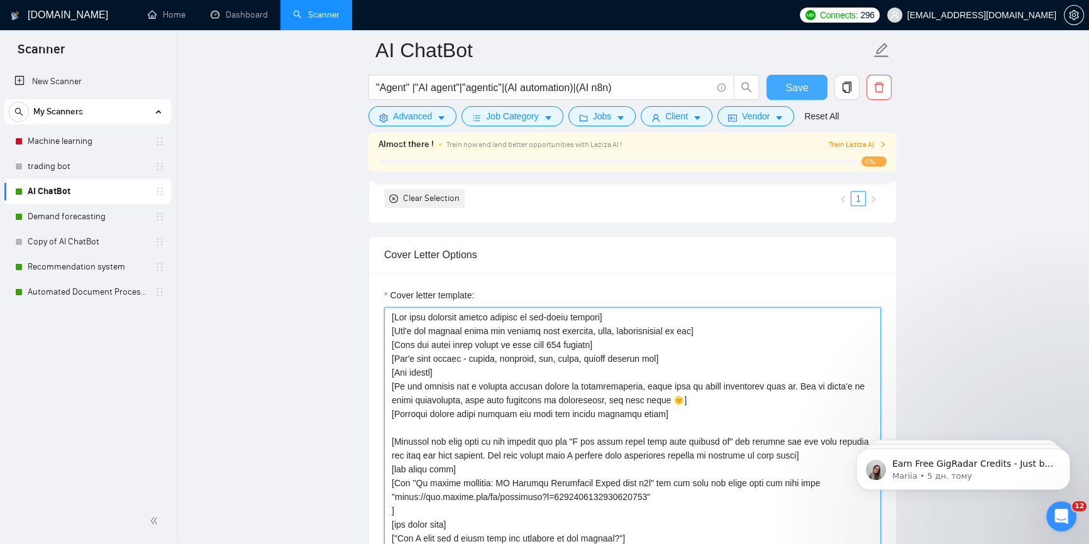
type textarea "[Use only friendly simple english as non-ntive speaker] [Don't use complex word…"
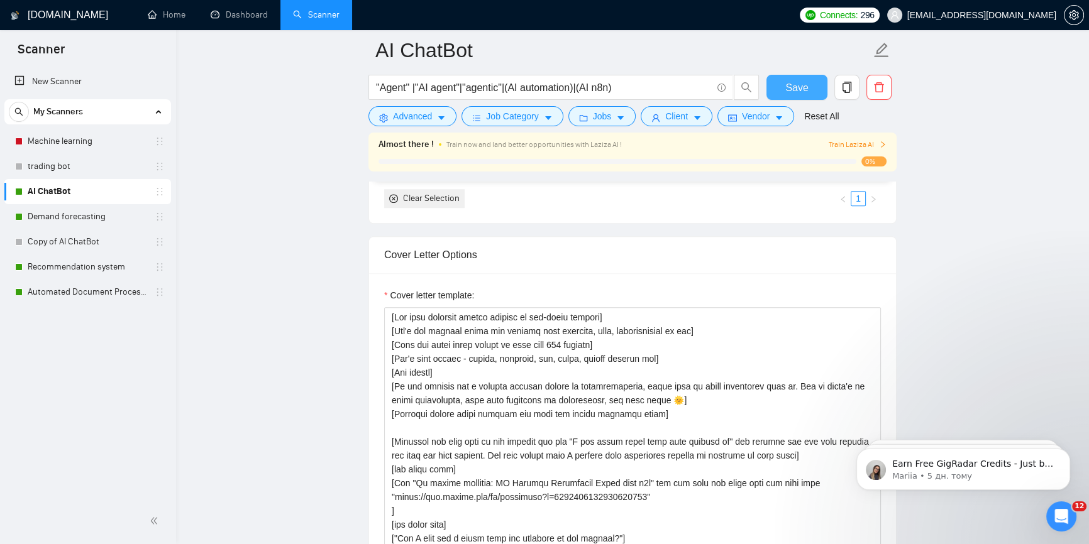
click at [795, 85] on span "Save" at bounding box center [796, 88] width 23 height 16
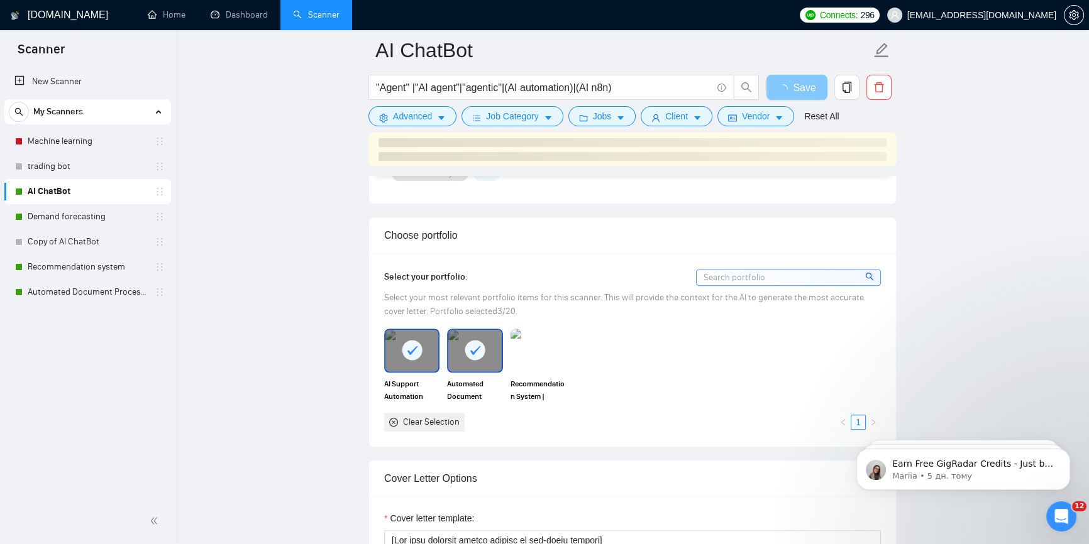
scroll to position [1086, 0]
click at [482, 339] on rect at bounding box center [475, 349] width 20 height 20
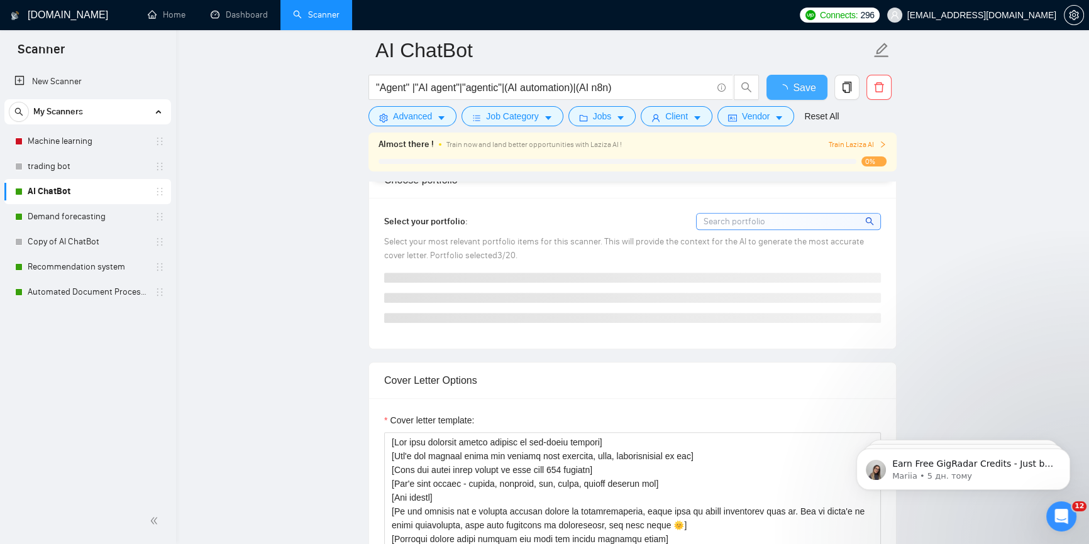
click at [793, 85] on span "Save" at bounding box center [804, 88] width 23 height 16
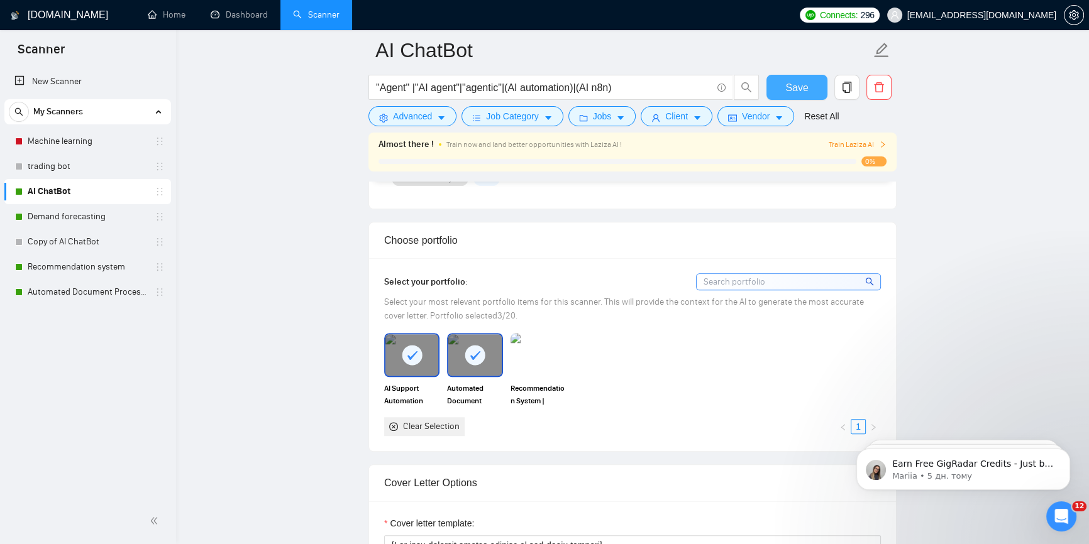
click at [472, 334] on div at bounding box center [474, 354] width 53 height 41
click at [811, 80] on button "Save" at bounding box center [796, 87] width 61 height 25
drag, startPoint x: 121, startPoint y: 192, endPoint x: 240, endPoint y: 170, distance: 120.8
click at [847, 82] on icon "copy" at bounding box center [846, 87] width 11 height 11
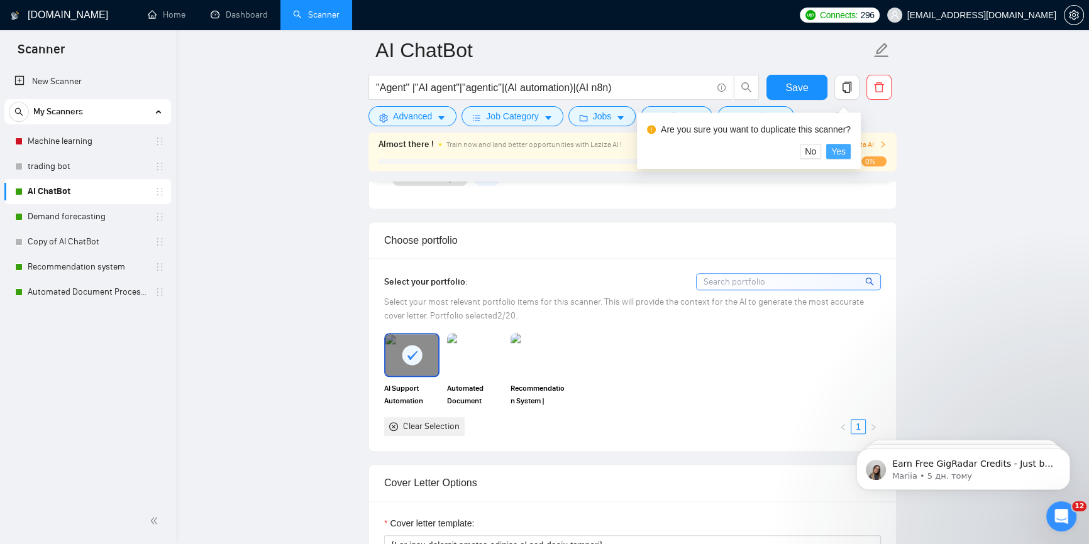
drag, startPoint x: 841, startPoint y: 150, endPoint x: 614, endPoint y: 221, distance: 237.8
click at [841, 150] on span "Yes" at bounding box center [838, 152] width 14 height 14
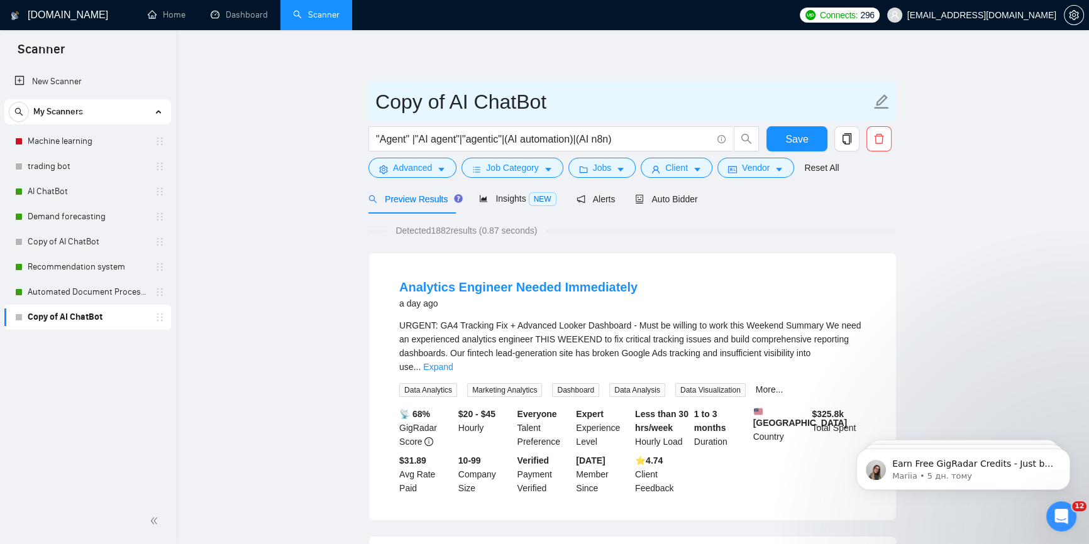
click at [515, 98] on input "Copy of AI ChatBot" at bounding box center [622, 101] width 495 height 31
type input "AI Agent (2)"
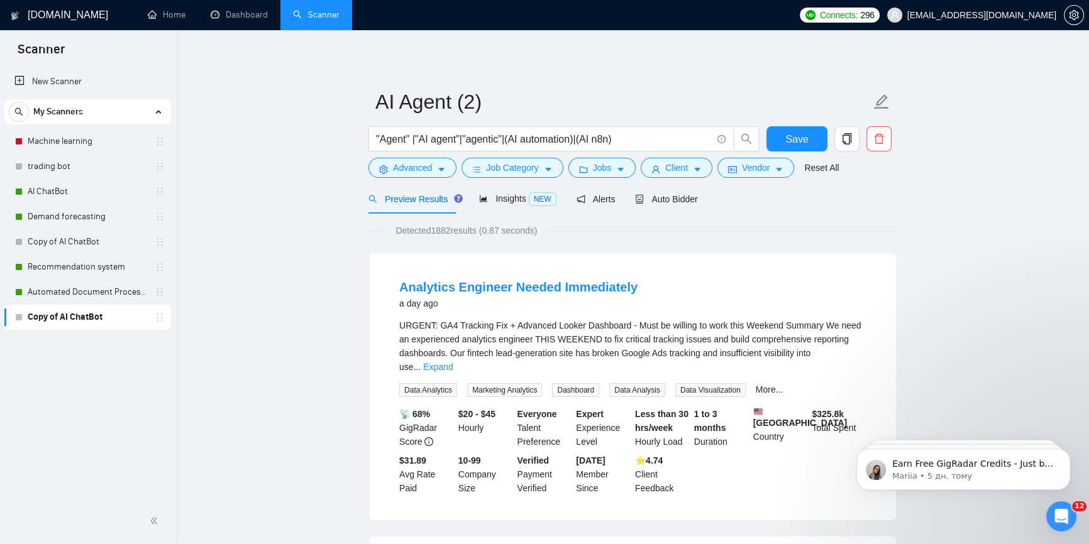
click at [800, 132] on span "Save" at bounding box center [796, 139] width 23 height 16
click at [85, 192] on link "AI ChatBot" at bounding box center [87, 191] width 119 height 25
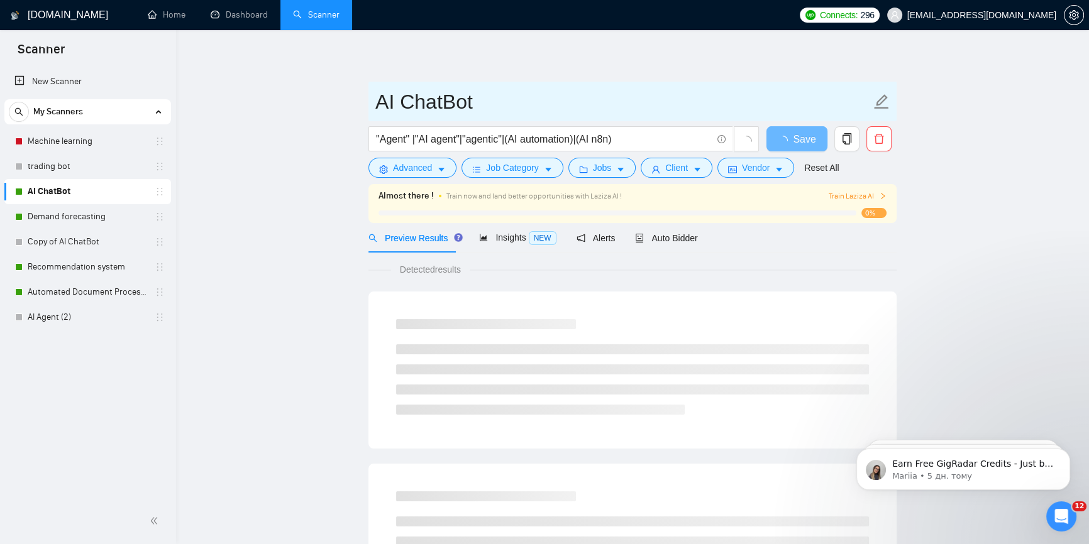
click at [484, 108] on input "AI ChatBot" at bounding box center [622, 101] width 495 height 31
paste input "Agent (2)"
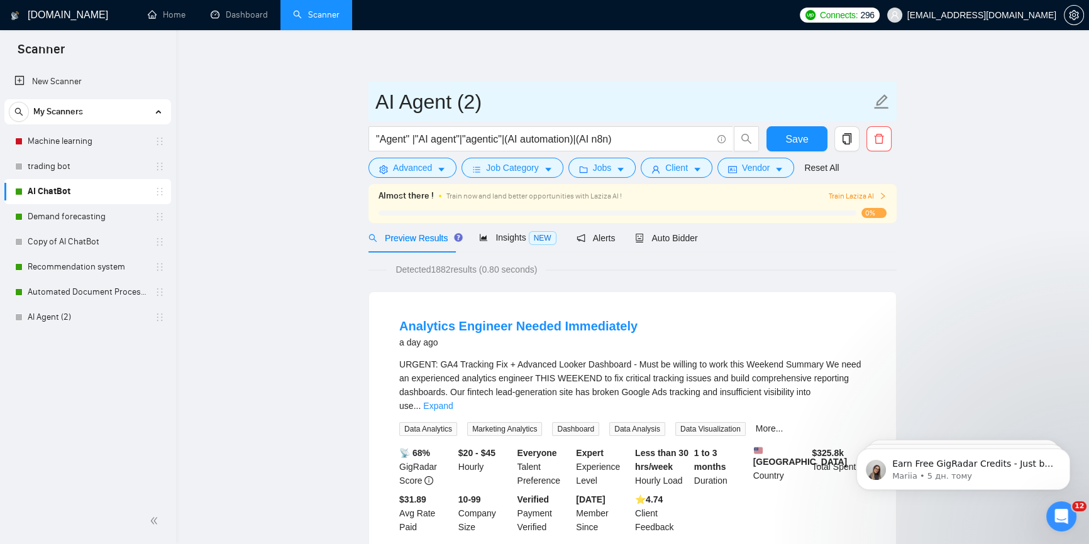
click at [475, 102] on input "AI Agent (2)" at bounding box center [622, 101] width 495 height 31
drag, startPoint x: 490, startPoint y: 104, endPoint x: 460, endPoint y: 96, distance: 31.3
click at [460, 96] on input "AI Agent (1)" at bounding box center [622, 101] width 495 height 31
type input "AI Agent (1)"
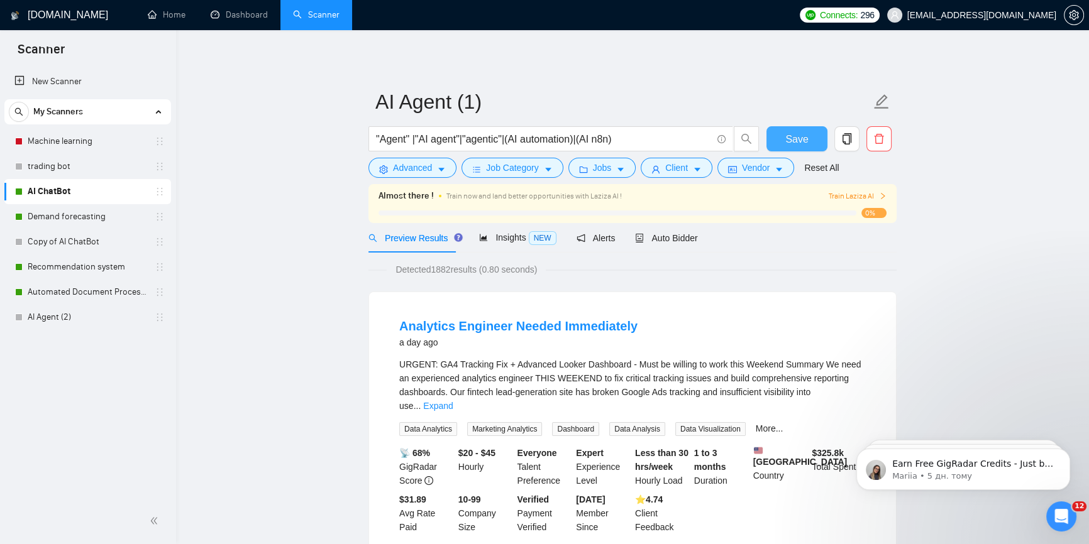
click at [800, 140] on span "Save" at bounding box center [796, 139] width 23 height 16
click at [50, 319] on link "AI Agent (2)" at bounding box center [87, 317] width 119 height 25
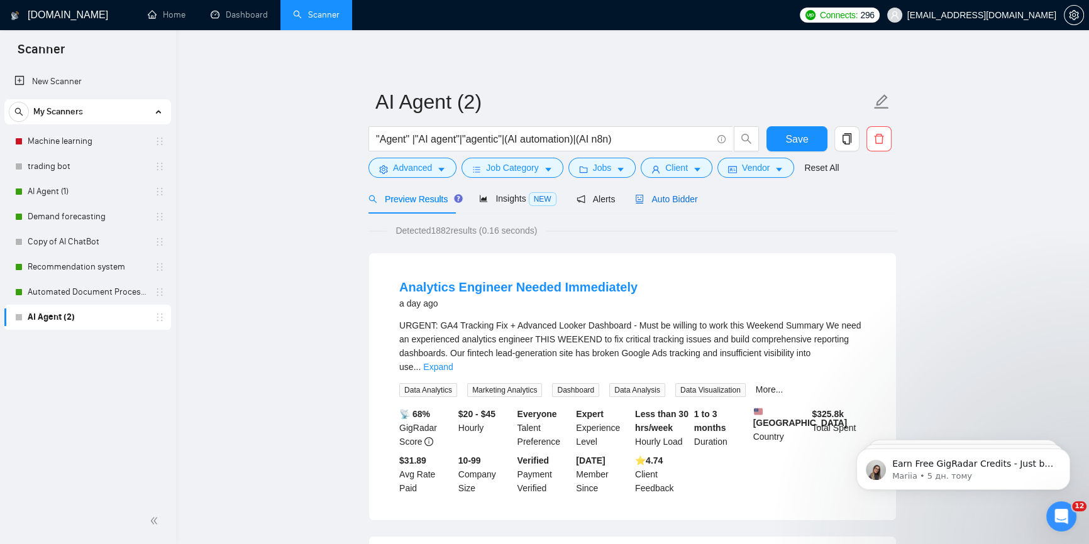
click at [666, 194] on span "Auto Bidder" at bounding box center [666, 199] width 62 height 10
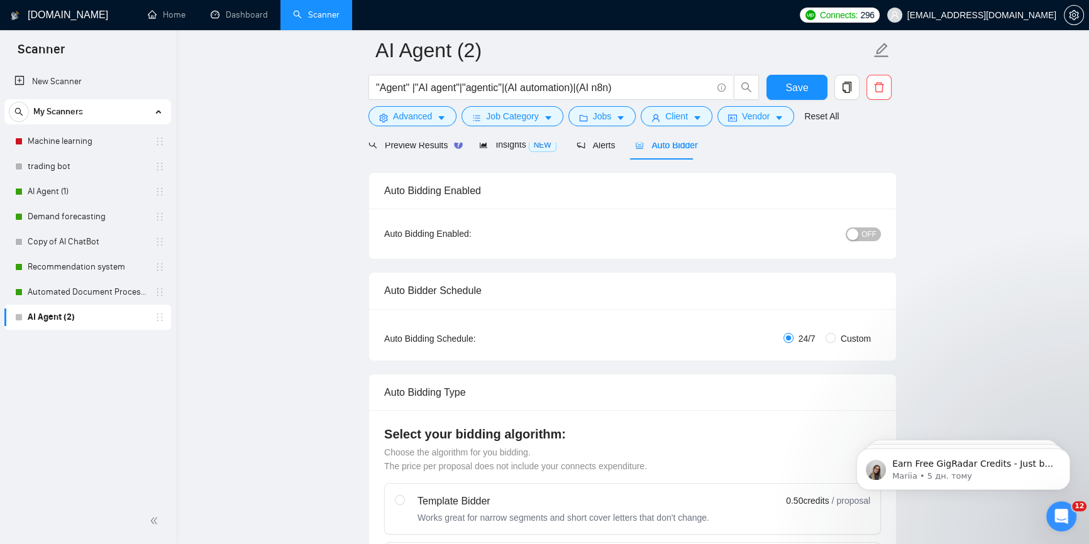
scroll to position [57, 0]
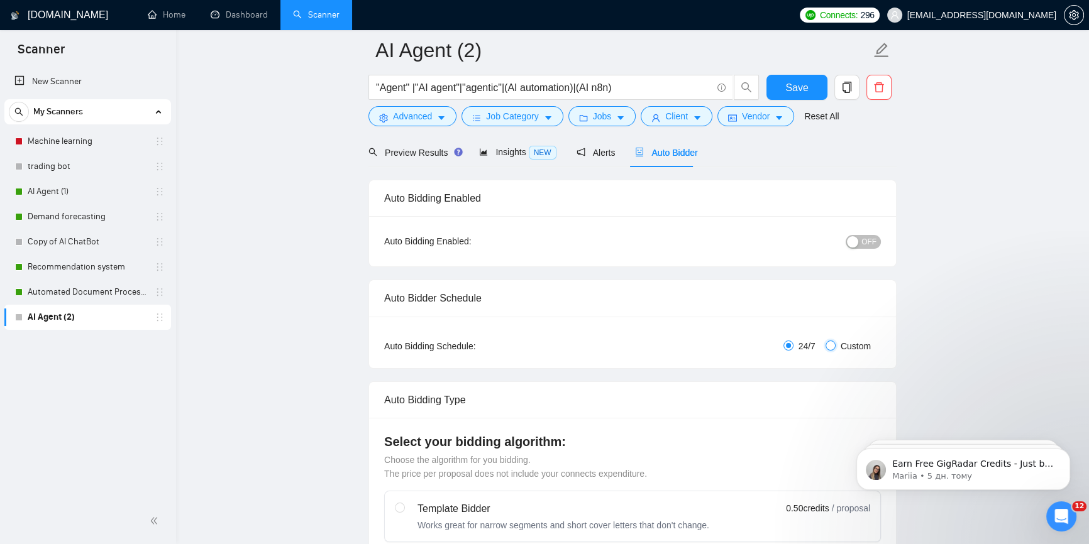
click at [834, 347] on input "Custom" at bounding box center [830, 346] width 10 height 10
radio input "true"
radio input "false"
checkbox input "true"
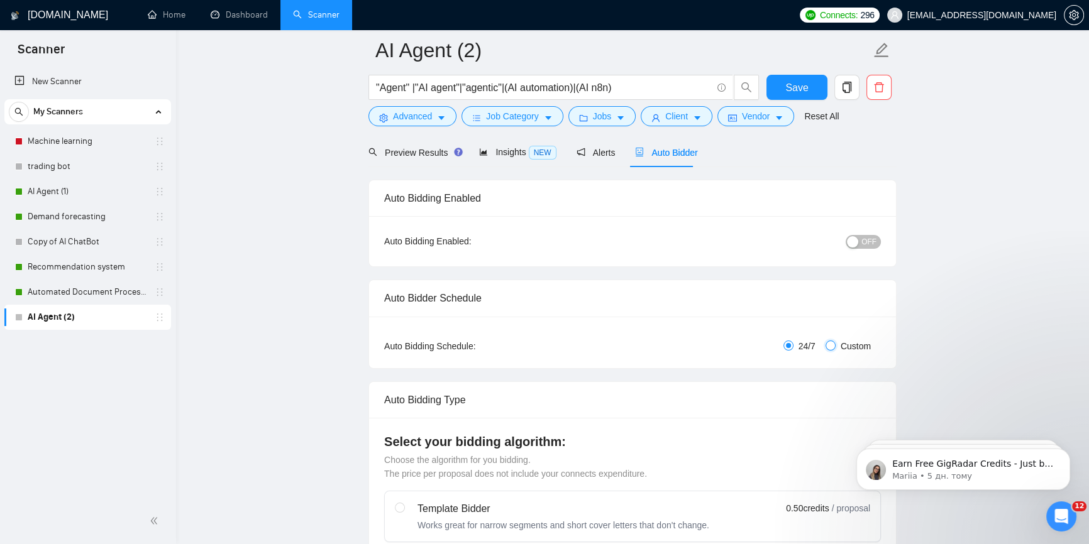
checkbox input "true"
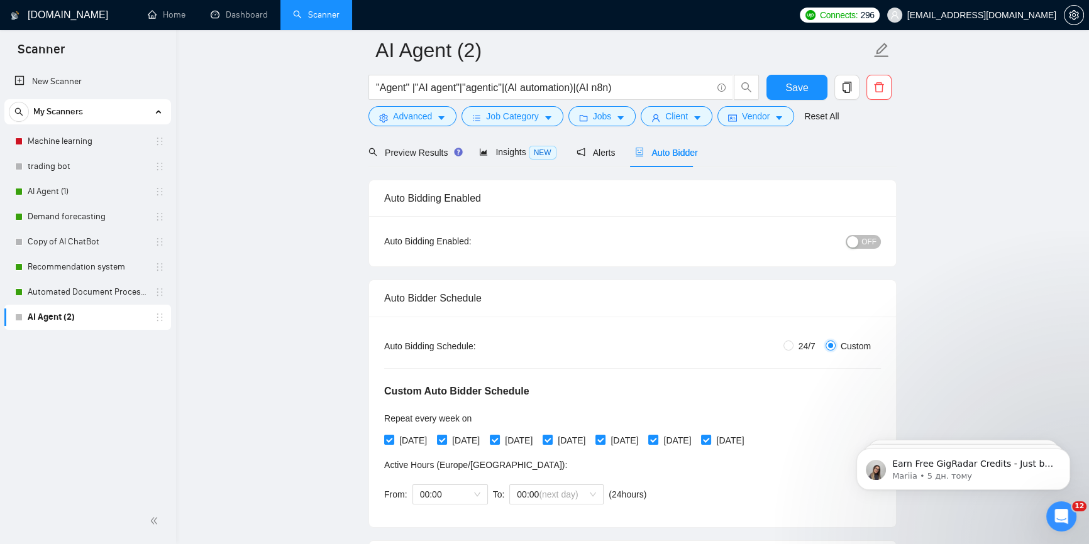
scroll to position [228, 0]
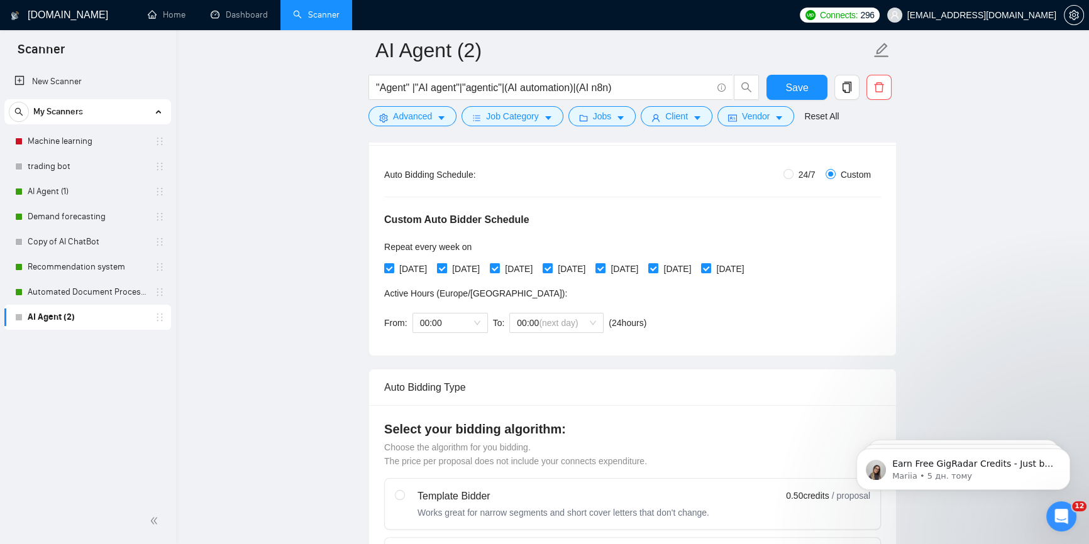
click at [451, 265] on span "Tuesday" at bounding box center [466, 269] width 38 height 14
click at [446, 265] on input "Tuesday" at bounding box center [441, 267] width 9 height 9
checkbox input "false"
click at [580, 264] on span "Thursday" at bounding box center [572, 269] width 38 height 14
click at [551, 264] on input "Thursday" at bounding box center [547, 267] width 9 height 9
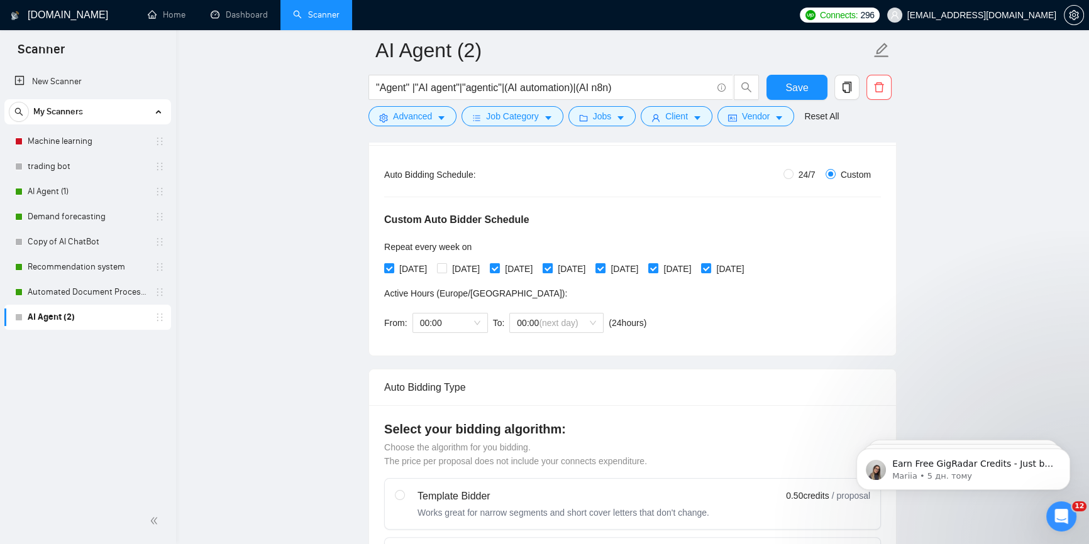
checkbox input "false"
click at [690, 268] on span "Saturday" at bounding box center [677, 269] width 38 height 14
click at [657, 268] on input "Saturday" at bounding box center [652, 267] width 9 height 9
checkbox input "false"
click at [446, 267] on input "Tuesday" at bounding box center [441, 267] width 9 height 9
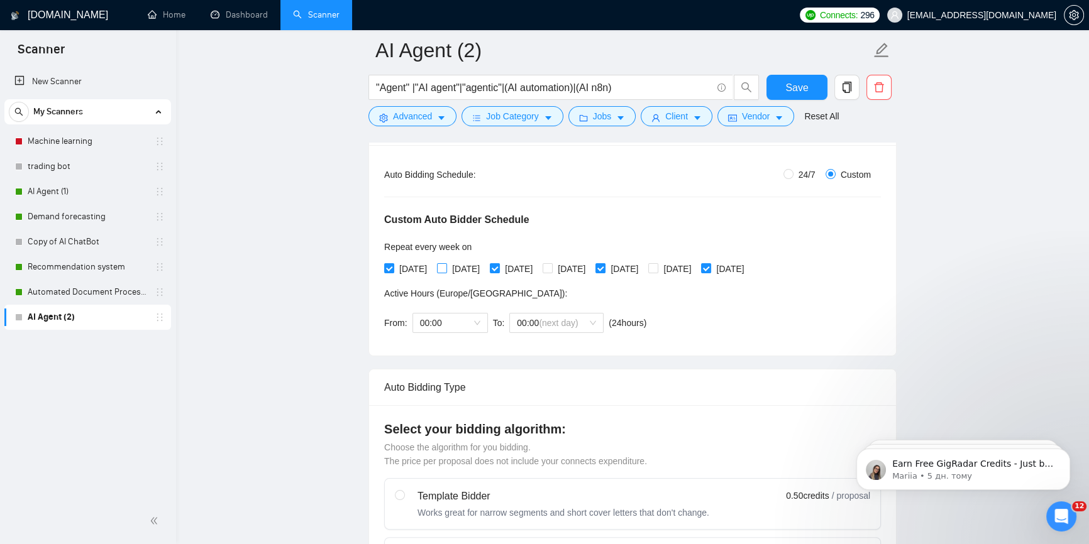
checkbox input "true"
click at [565, 263] on div "Monday Tuesday Wednesday Thursday Friday Saturday Sunday" at bounding box center [566, 269] width 365 height 14
click at [551, 265] on input "Thursday" at bounding box center [547, 267] width 9 height 9
checkbox input "true"
click at [657, 263] on input "Saturday" at bounding box center [652, 267] width 9 height 9
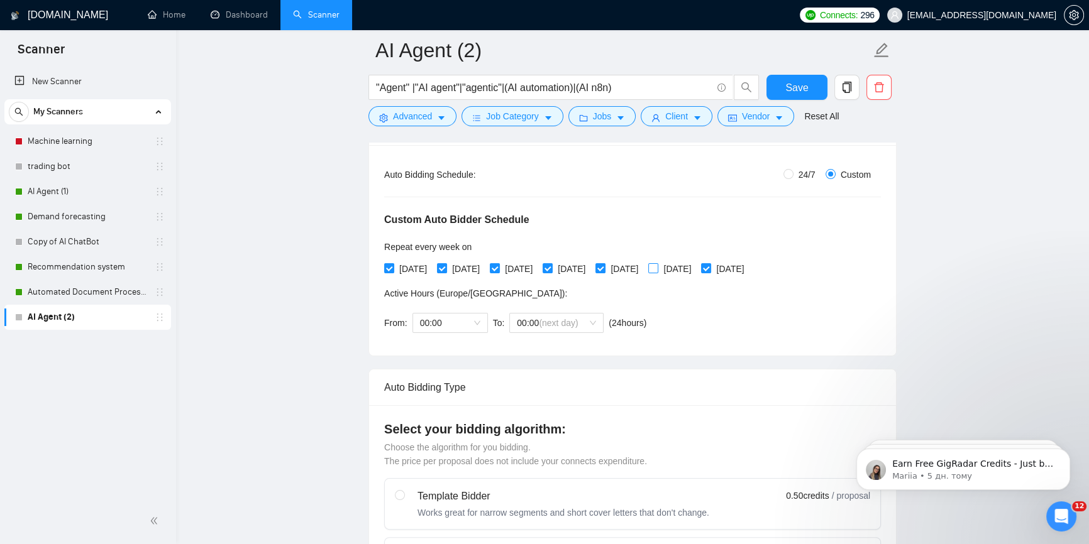
checkbox input "true"
click at [390, 266] on input "Monday" at bounding box center [388, 267] width 9 height 9
checkbox input "false"
drag, startPoint x: 502, startPoint y: 264, endPoint x: 590, endPoint y: 269, distance: 88.2
click at [499, 264] on input "Wednesday" at bounding box center [494, 267] width 9 height 9
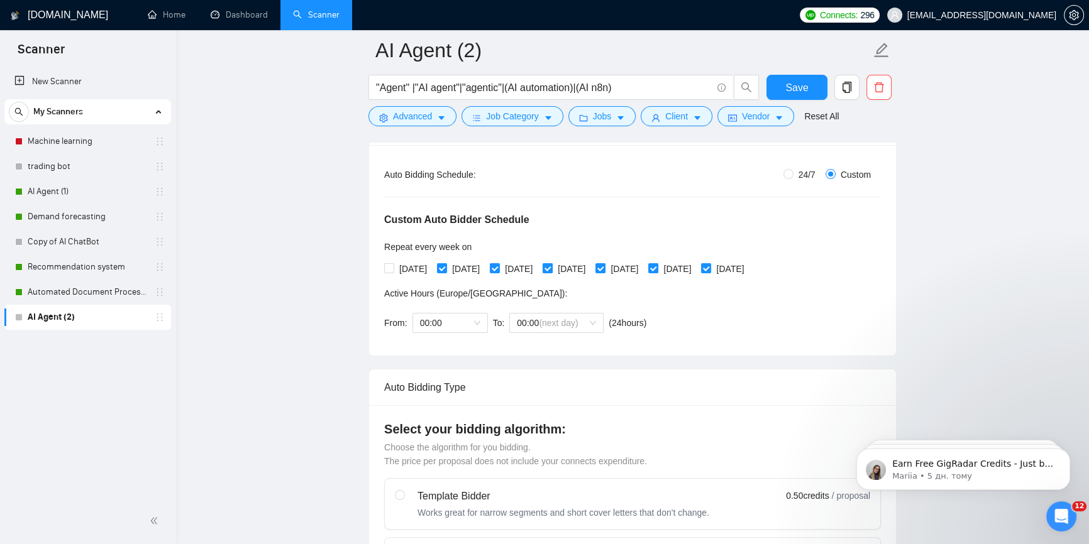
checkbox input "false"
click at [643, 268] on span "Friday" at bounding box center [624, 269] width 38 height 14
click at [604, 268] on input "Friday" at bounding box center [599, 267] width 9 height 9
checkbox input "false"
click at [749, 270] on span "Sunday" at bounding box center [730, 269] width 38 height 14
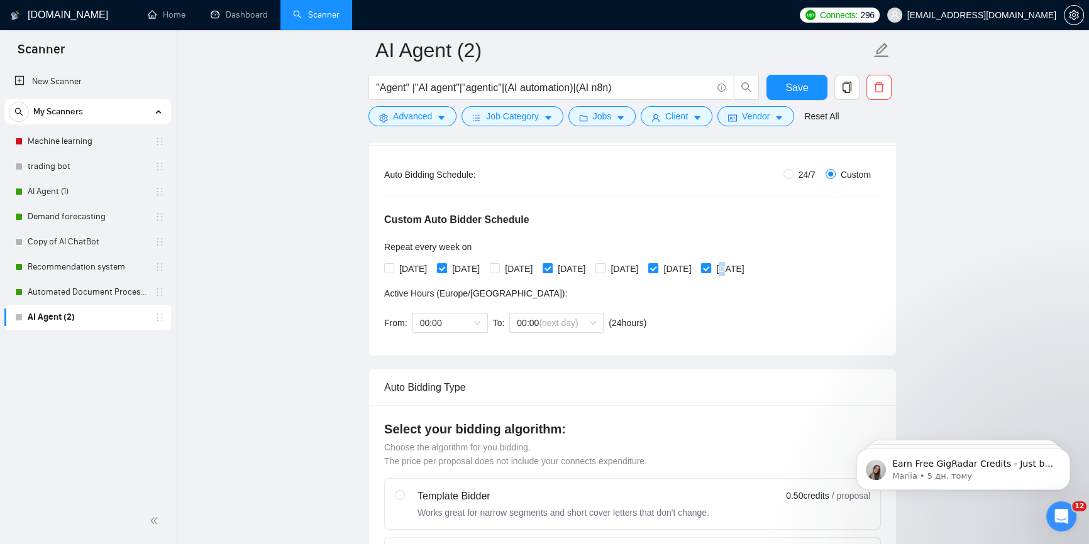
click at [710, 269] on input "Sunday" at bounding box center [705, 267] width 9 height 9
checkbox input "false"
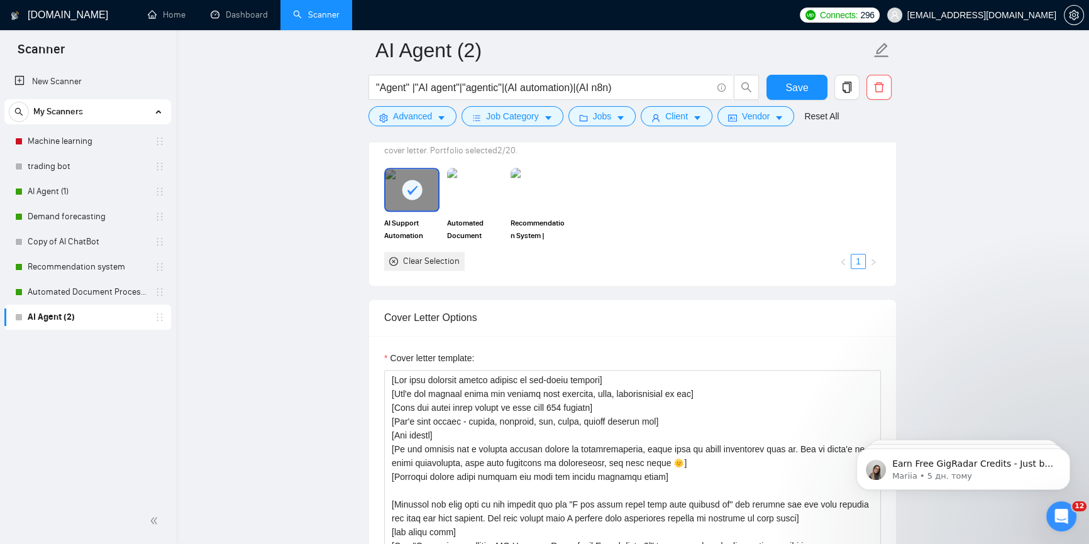
scroll to position [1257, 0]
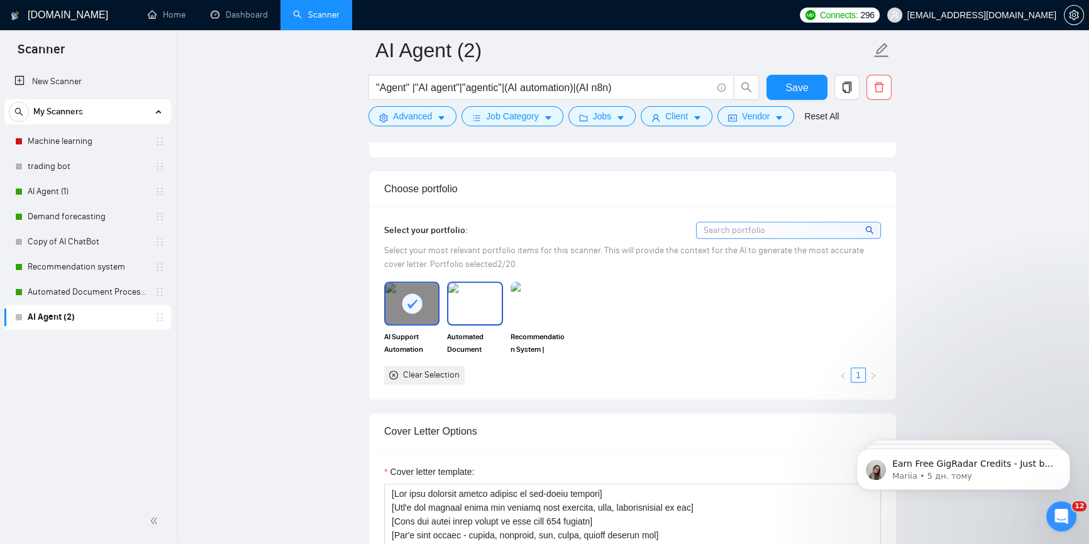
click at [476, 283] on img at bounding box center [474, 303] width 53 height 41
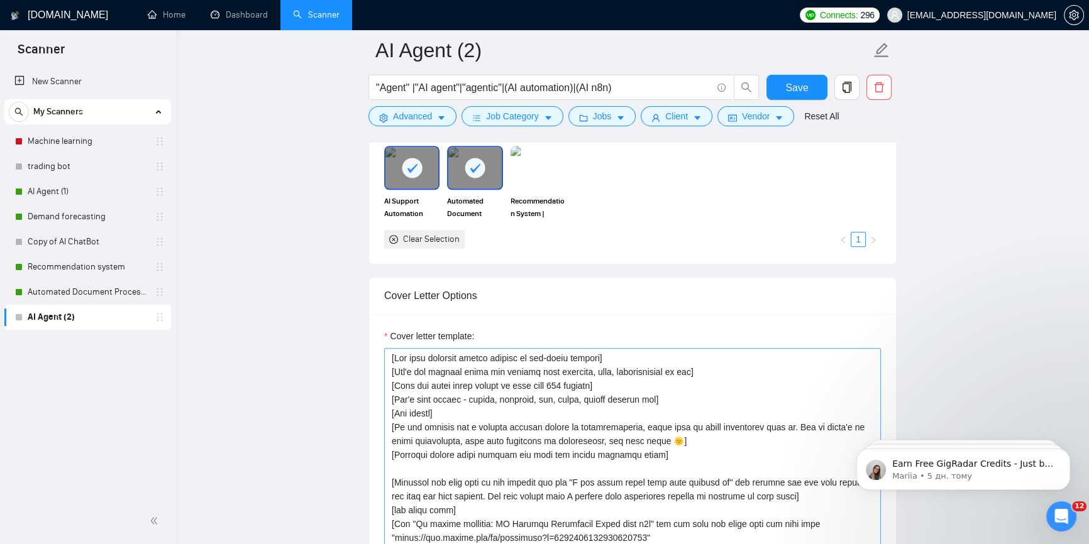
scroll to position [1543, 0]
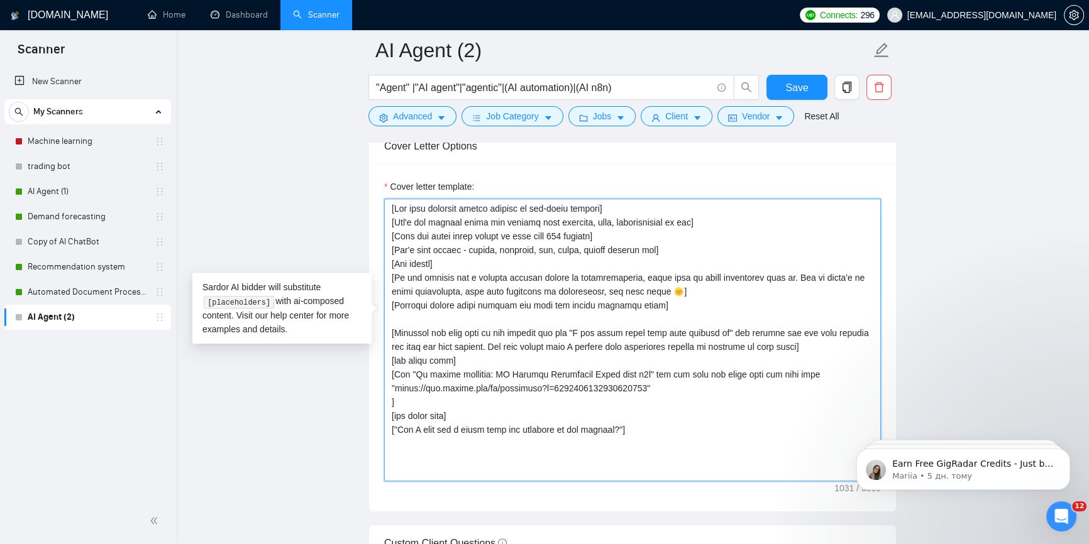
drag, startPoint x: 659, startPoint y: 369, endPoint x: 390, endPoint y: 355, distance: 270.0
click at [390, 355] on textarea "Cover letter template:" at bounding box center [632, 340] width 497 height 283
click at [689, 367] on textarea "Cover letter template:" at bounding box center [632, 340] width 497 height 283
click at [668, 368] on textarea "Cover letter template:" at bounding box center [632, 340] width 497 height 283
click at [490, 351] on textarea "Cover letter template:" at bounding box center [632, 340] width 497 height 283
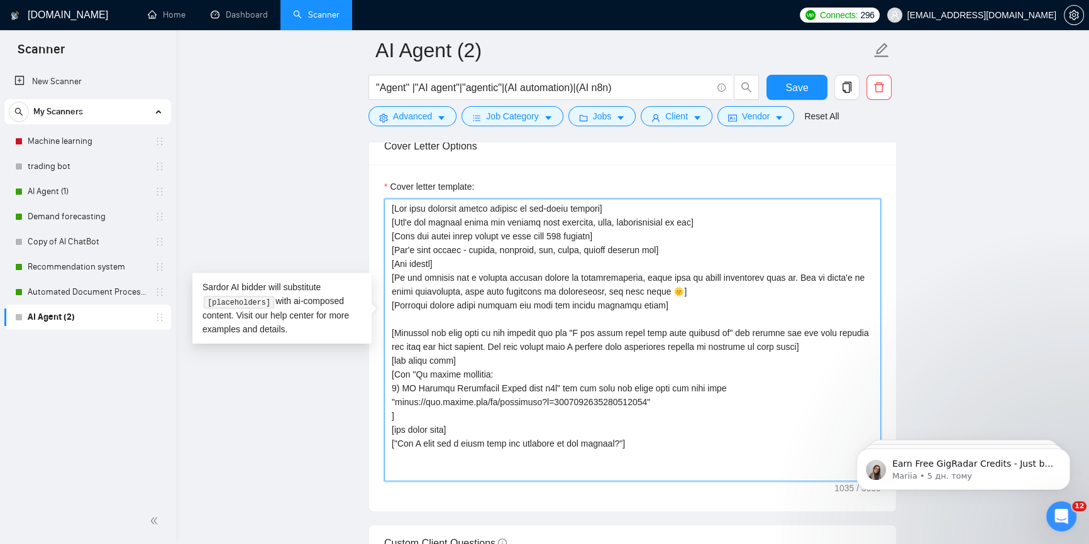
drag, startPoint x: 678, startPoint y: 377, endPoint x: 364, endPoint y: 365, distance: 313.9
click at [363, 365] on main "AI Agent (2) "Agent" |"AI agent"|"agentic"|(AI automation)|(AI n8n) Save Advanc…" at bounding box center [632, 275] width 873 height 3535
click at [676, 377] on textarea "Cover letter template:" at bounding box center [632, 340] width 497 height 283
paste textarea "1) AI Support Automation Agent with n8n" and add link and start from the next l…"
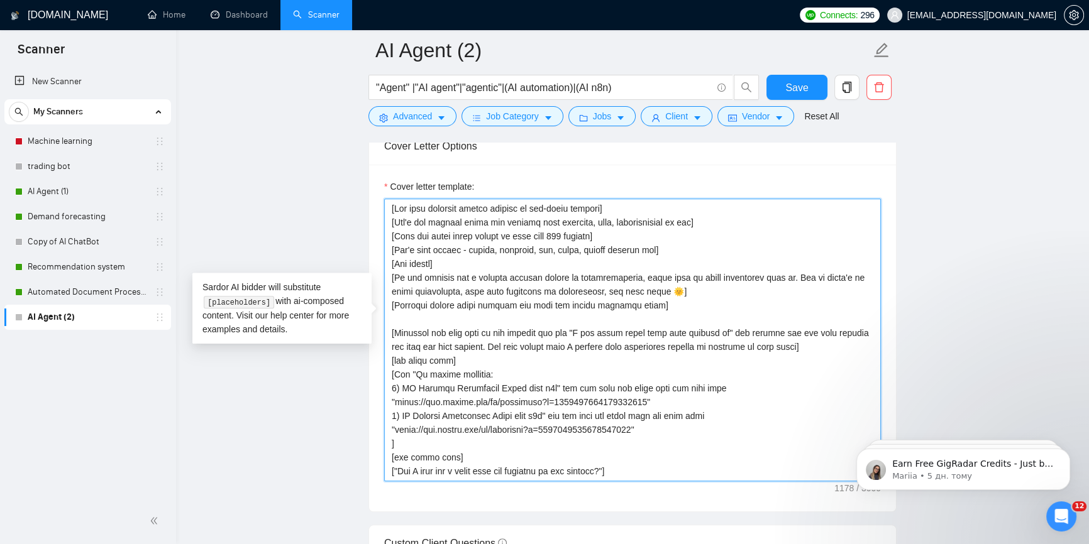
click at [392, 394] on textarea "Cover letter template:" at bounding box center [632, 340] width 497 height 283
drag, startPoint x: 404, startPoint y: 395, endPoint x: 551, endPoint y: 392, distance: 147.8
click at [551, 392] on textarea "Cover letter template:" at bounding box center [632, 340] width 497 height 283
paste textarea "utomated Document Processing"
click at [553, 365] on textarea "Cover letter template:" at bounding box center [632, 340] width 497 height 283
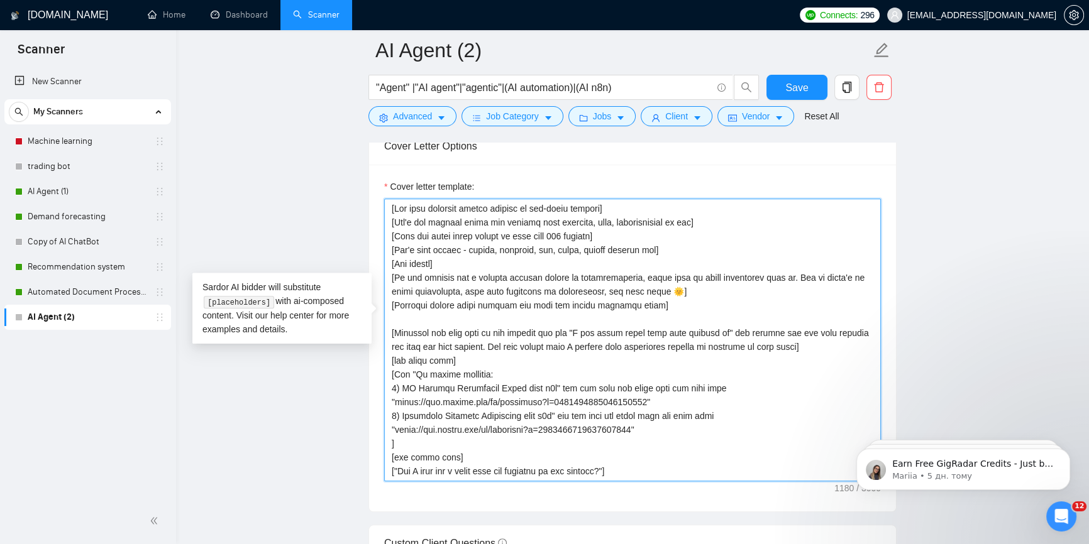
click at [682, 386] on textarea "Cover letter template:" at bounding box center [632, 340] width 497 height 283
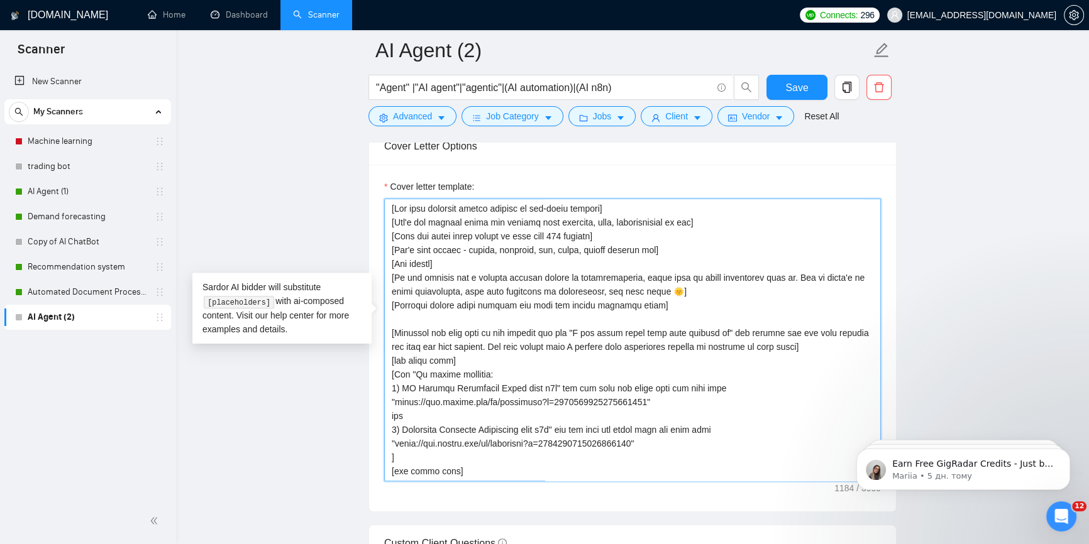
click at [390, 409] on textarea "Cover letter template:" at bounding box center [632, 340] width 497 height 283
drag, startPoint x: 395, startPoint y: 424, endPoint x: 650, endPoint y: 416, distance: 254.7
click at [650, 416] on textarea "Cover letter template:" at bounding box center [632, 340] width 497 height 283
paste textarea "reelancers/bkhokhlov?s=1623717017731600384"
drag, startPoint x: 685, startPoint y: 421, endPoint x: 394, endPoint y: 423, distance: 291.1
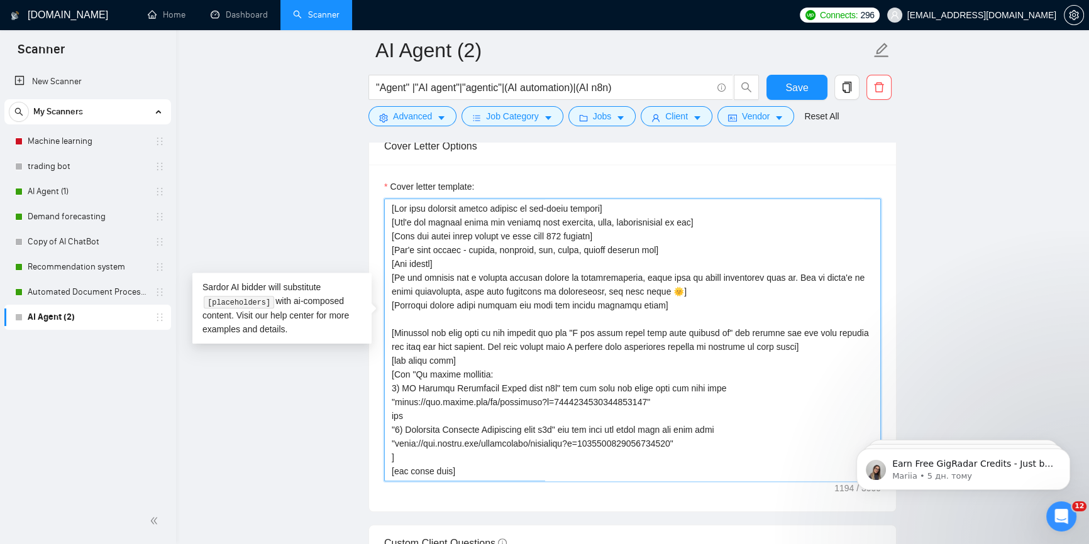
click at [394, 423] on textarea "Cover letter template:" at bounding box center [632, 340] width 497 height 283
paste textarea "p=195758612630562406"
click at [732, 417] on textarea "Cover letter template:" at bounding box center [632, 340] width 497 height 283
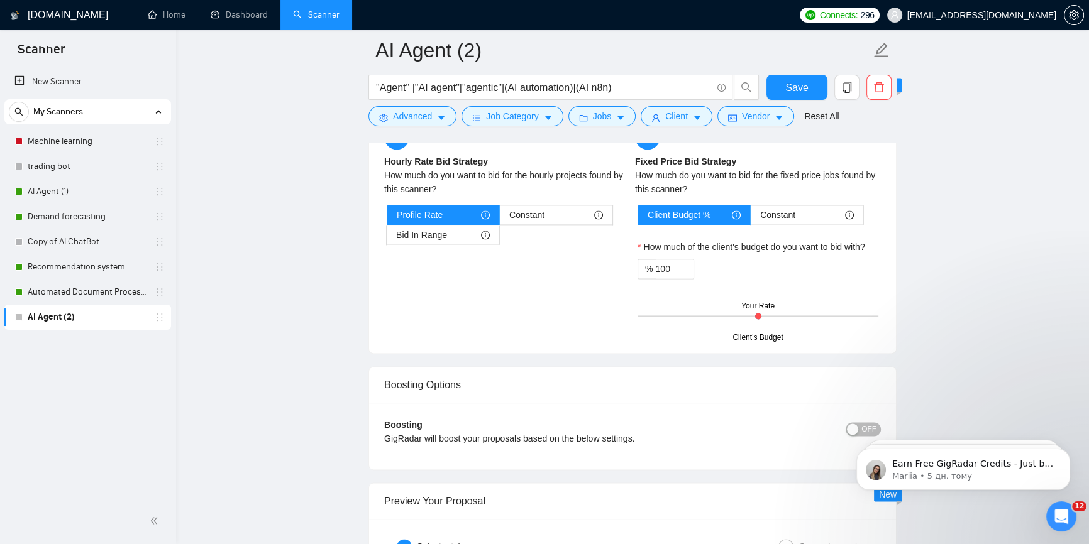
scroll to position [2400, 0]
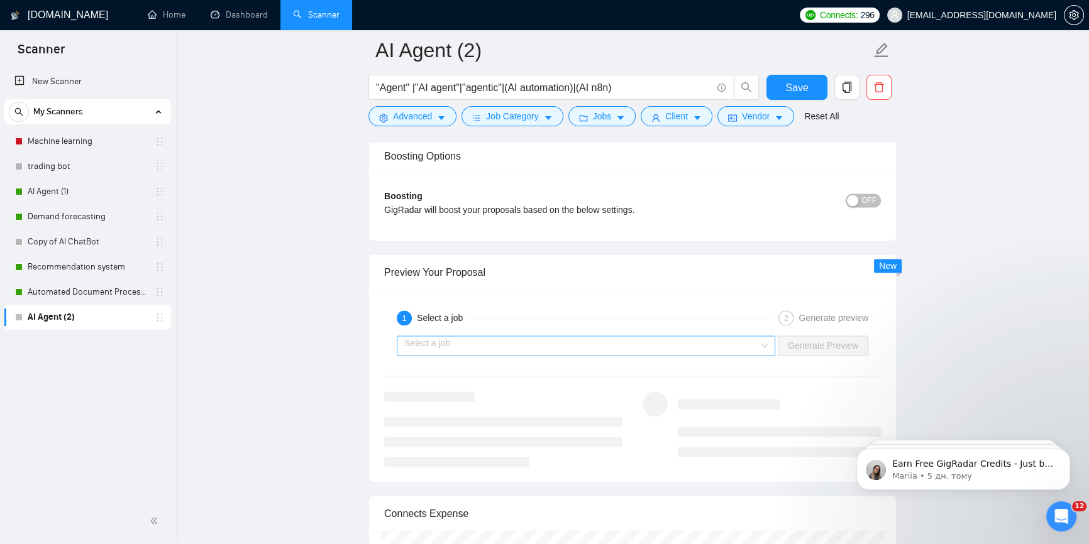
type textarea "[Use only friendly simple english as non-ntive speaker] [Don't use complex word…"
click at [723, 336] on input "search" at bounding box center [581, 345] width 355 height 19
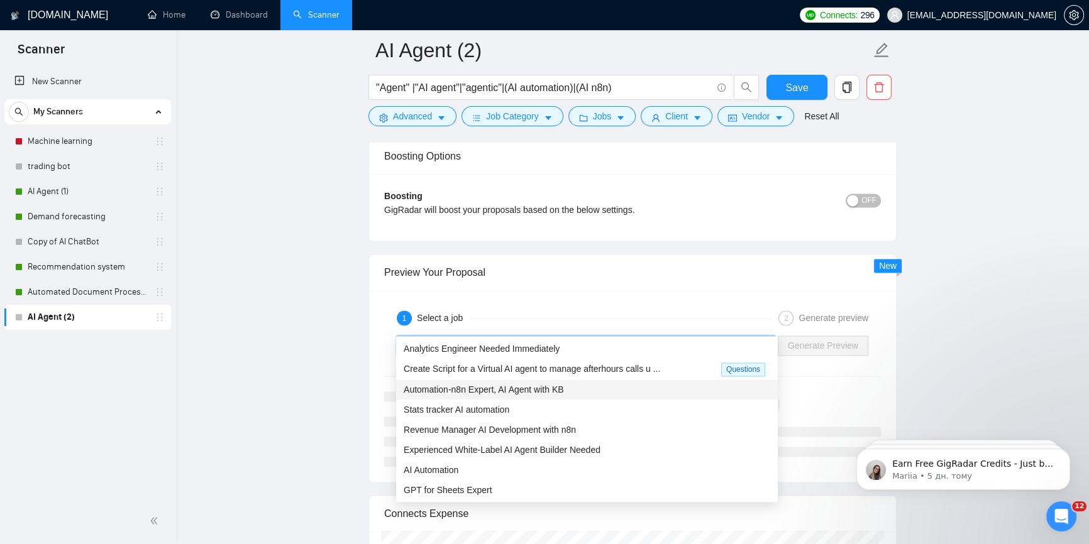
click at [537, 387] on span "Automation-n8n Expert, AI Agent with KB" at bounding box center [484, 390] width 160 height 10
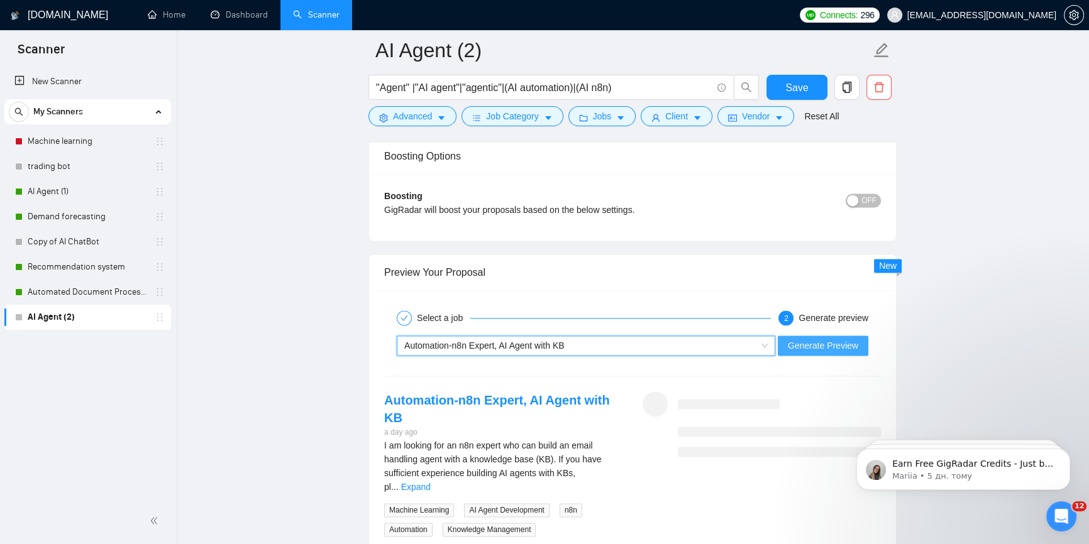
click at [839, 339] on span "Generate Preview" at bounding box center [823, 346] width 70 height 14
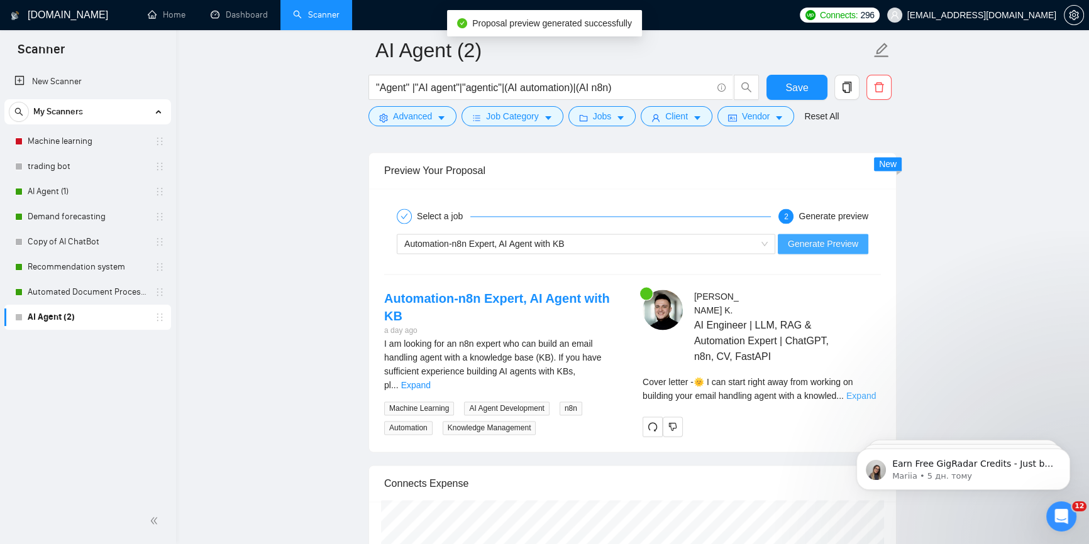
scroll to position [2515, 0]
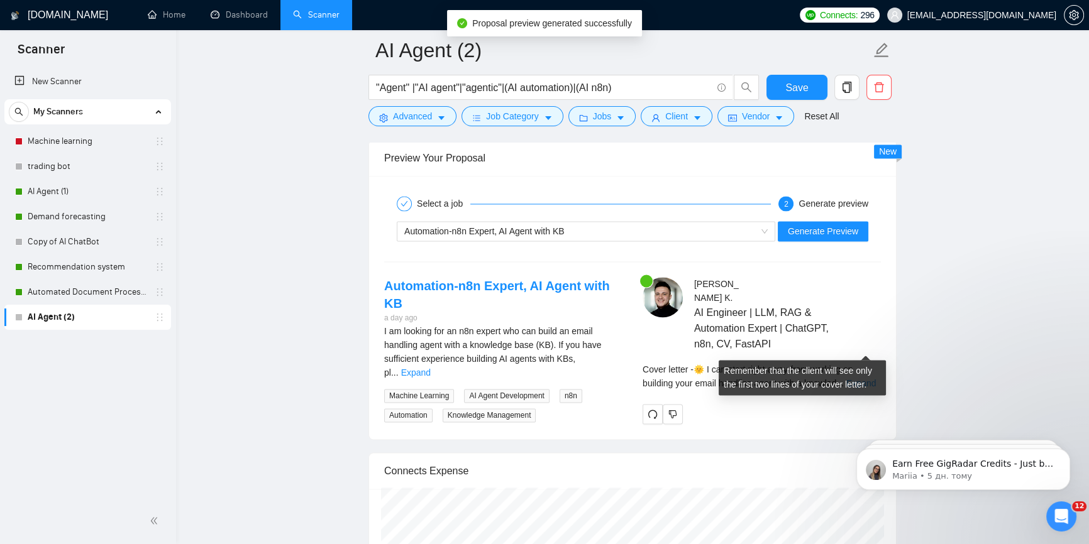
click at [860, 378] on link "Expand" at bounding box center [861, 383] width 30 height 10
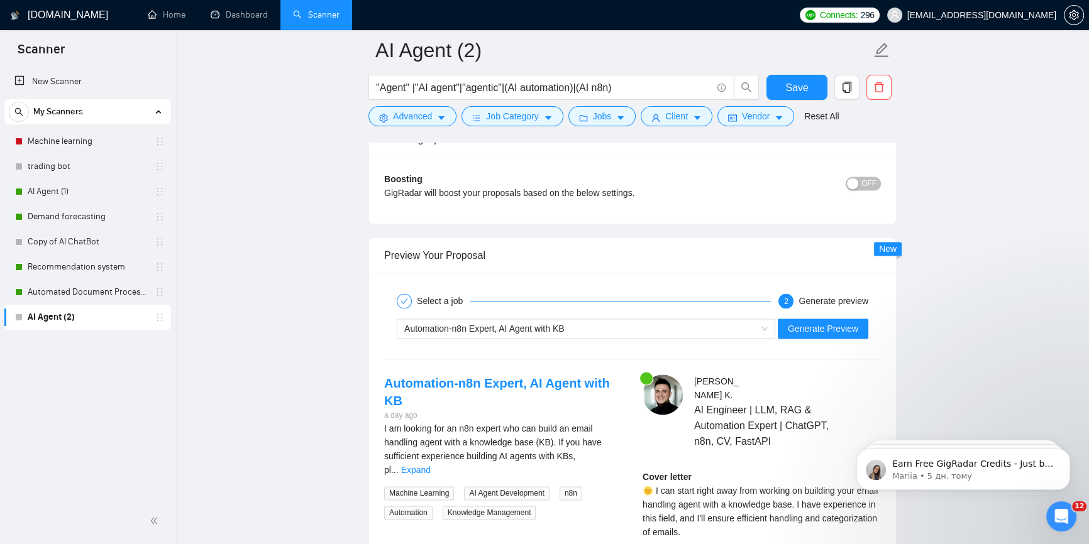
scroll to position [2400, 0]
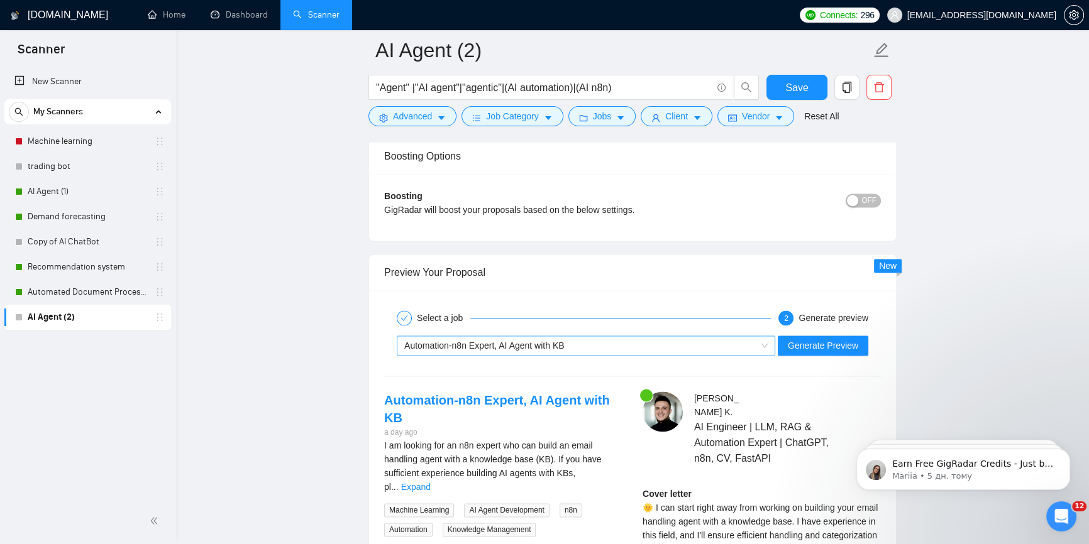
click at [605, 336] on div "Automation-n8n Expert, AI Agent with KB" at bounding box center [580, 345] width 352 height 19
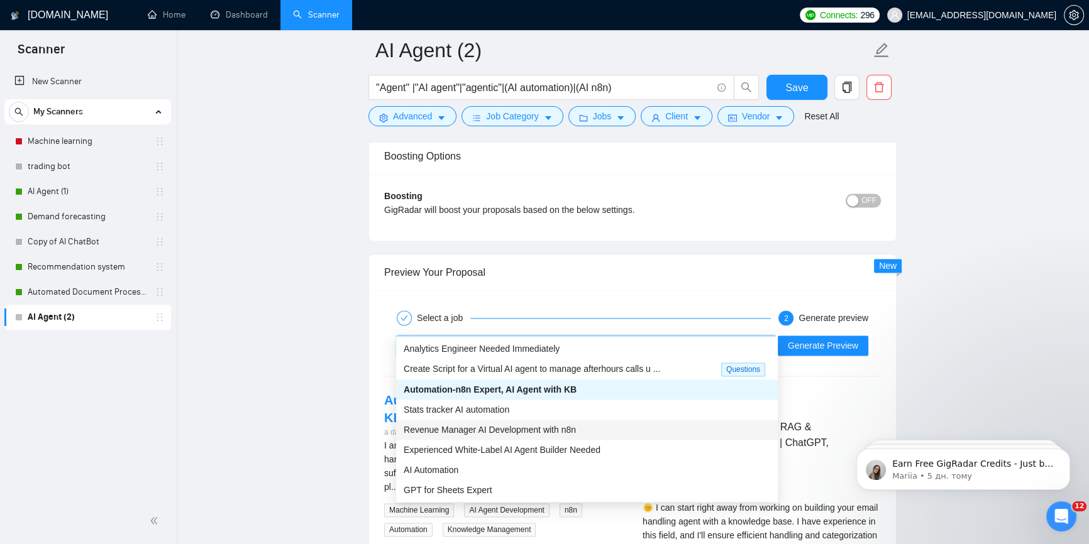
scroll to position [40, 0]
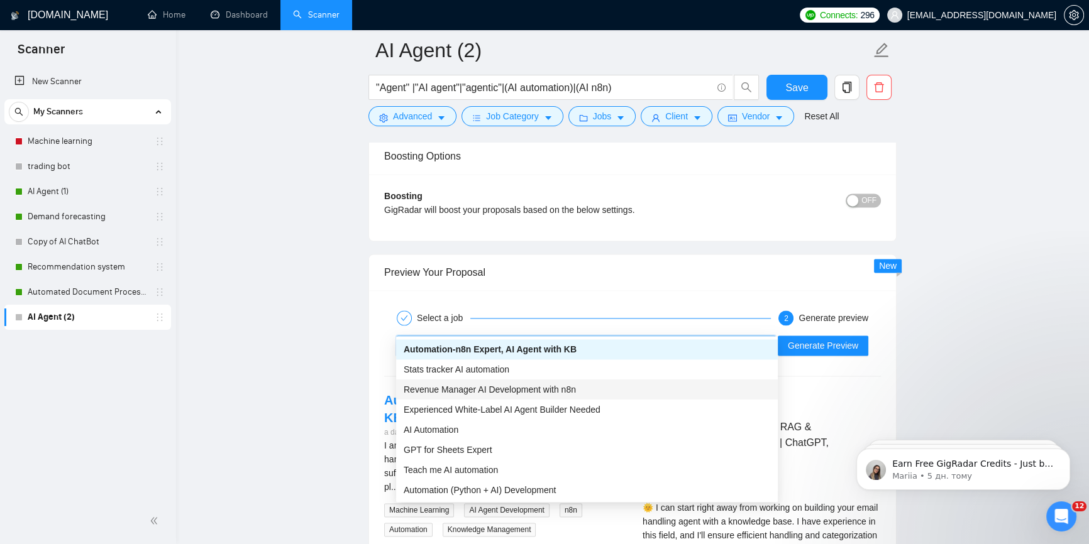
click at [551, 390] on span "Revenue Manager AI Development with n8n" at bounding box center [490, 390] width 172 height 10
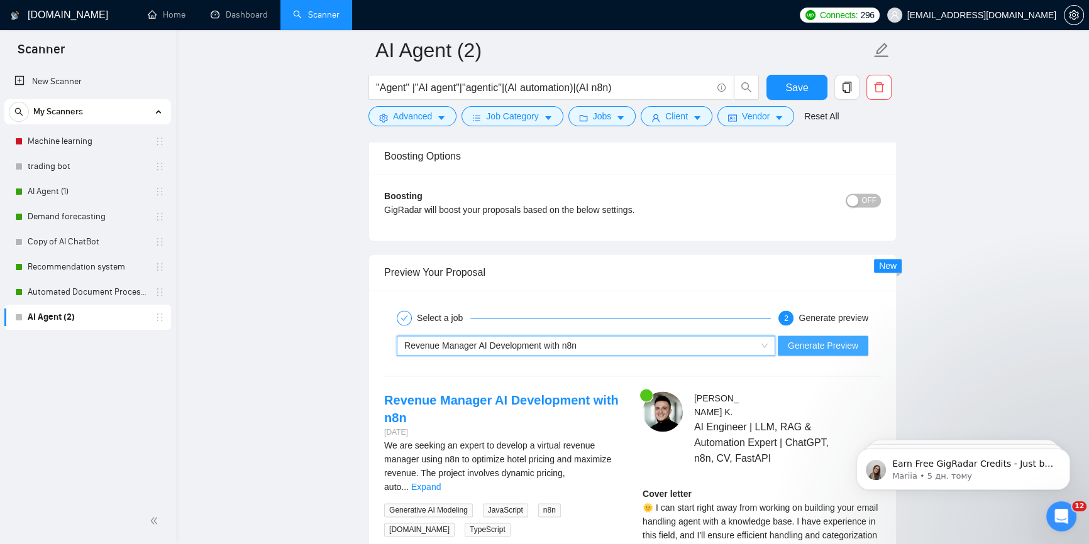
click at [856, 339] on span "Generate Preview" at bounding box center [823, 346] width 70 height 14
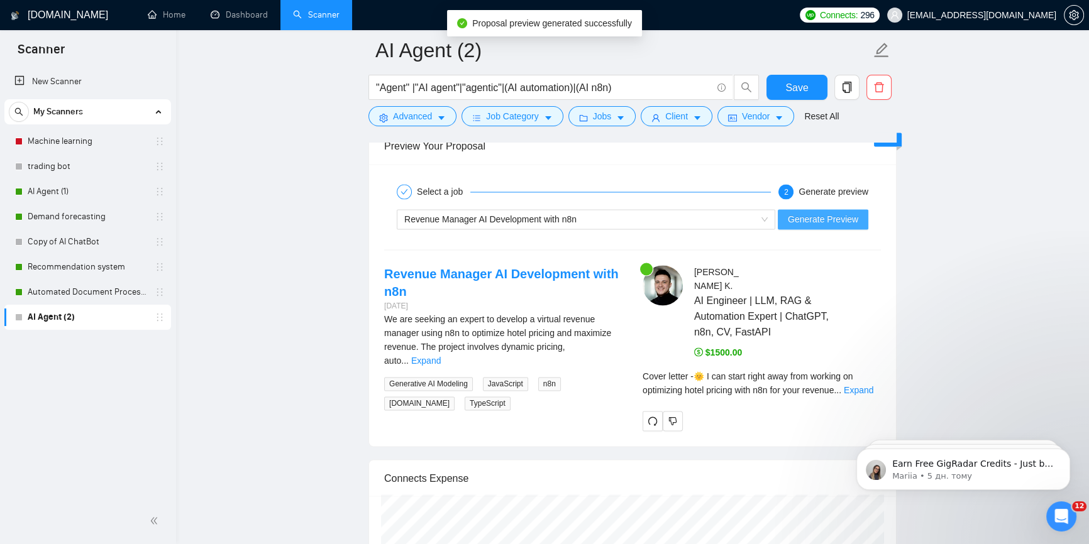
scroll to position [2571, 0]
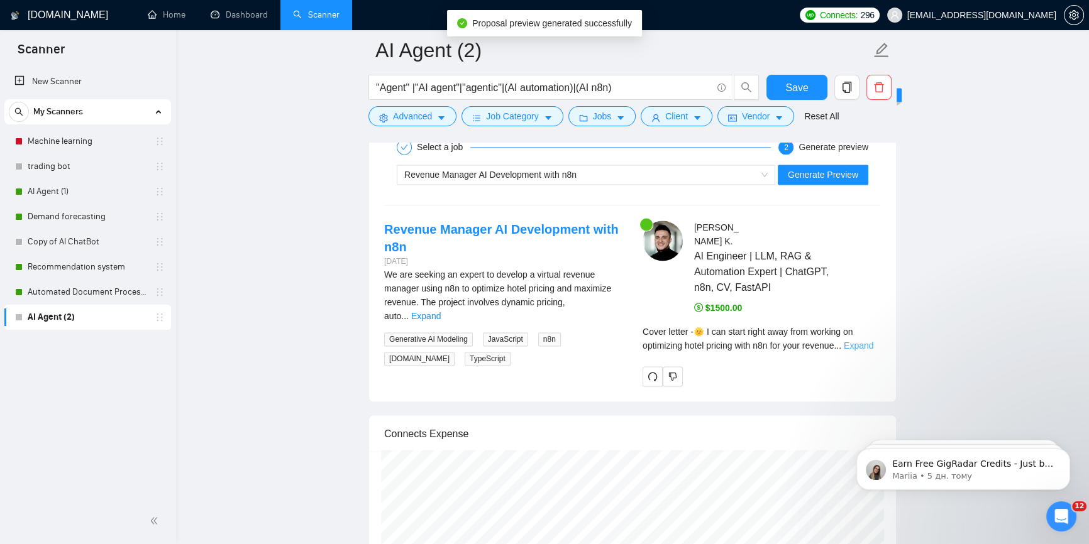
click at [873, 341] on link "Expand" at bounding box center [859, 346] width 30 height 10
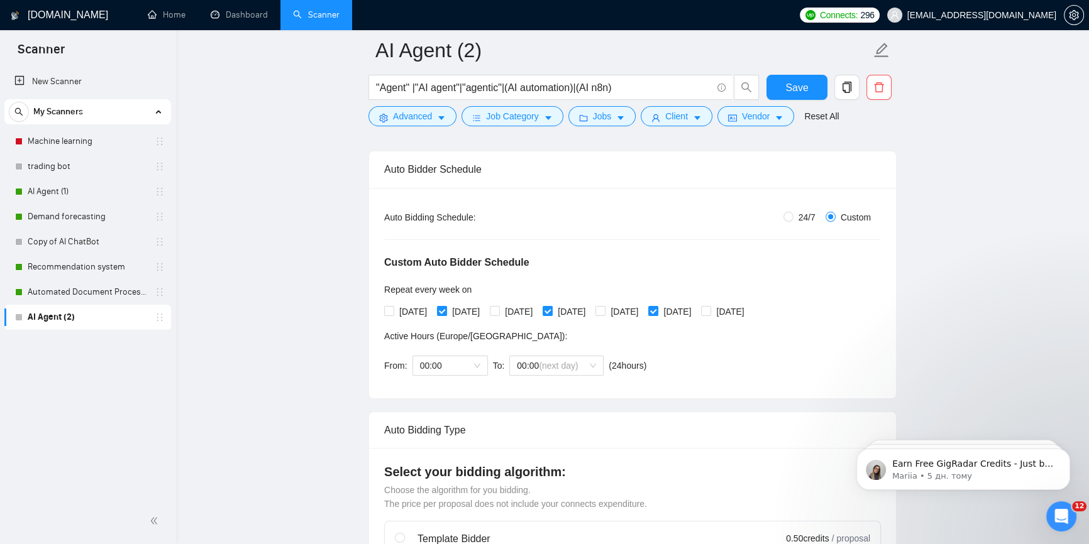
scroll to position [171, 0]
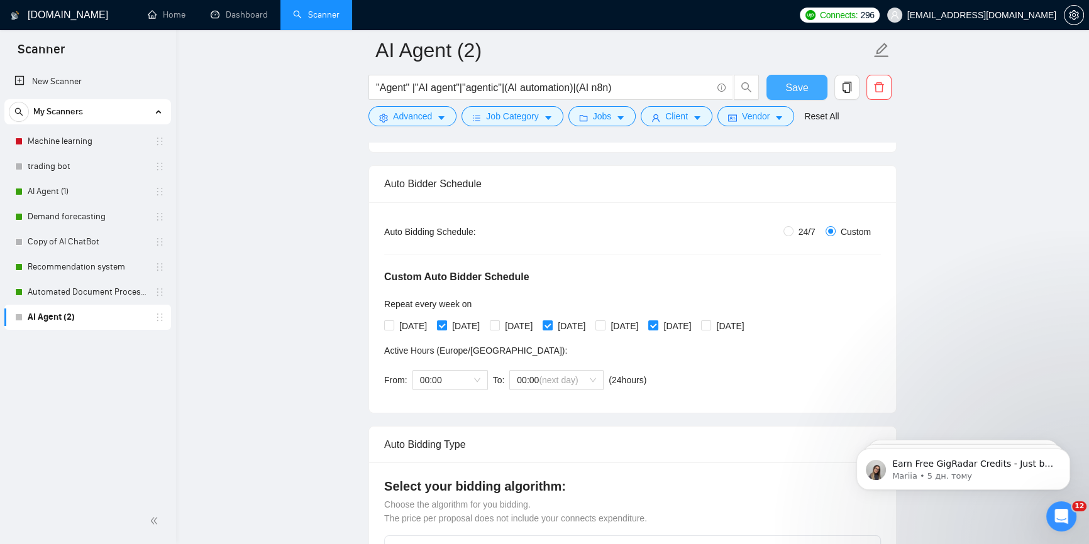
click at [804, 84] on span "Save" at bounding box center [796, 88] width 23 height 16
click at [82, 185] on link "AI Agent (1)" at bounding box center [87, 191] width 119 height 25
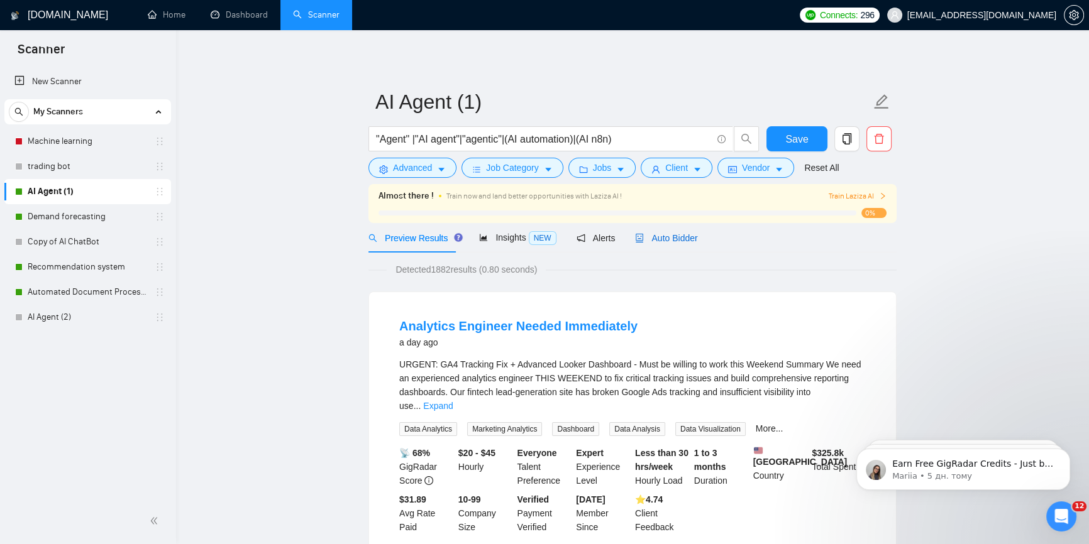
click at [666, 234] on span "Auto Bidder" at bounding box center [666, 238] width 62 height 10
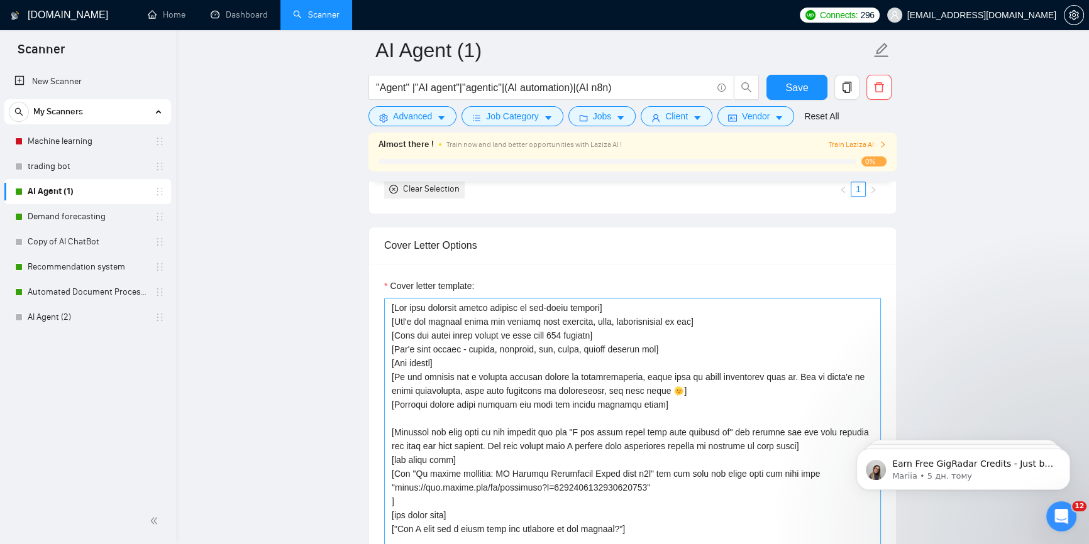
scroll to position [1428, 0]
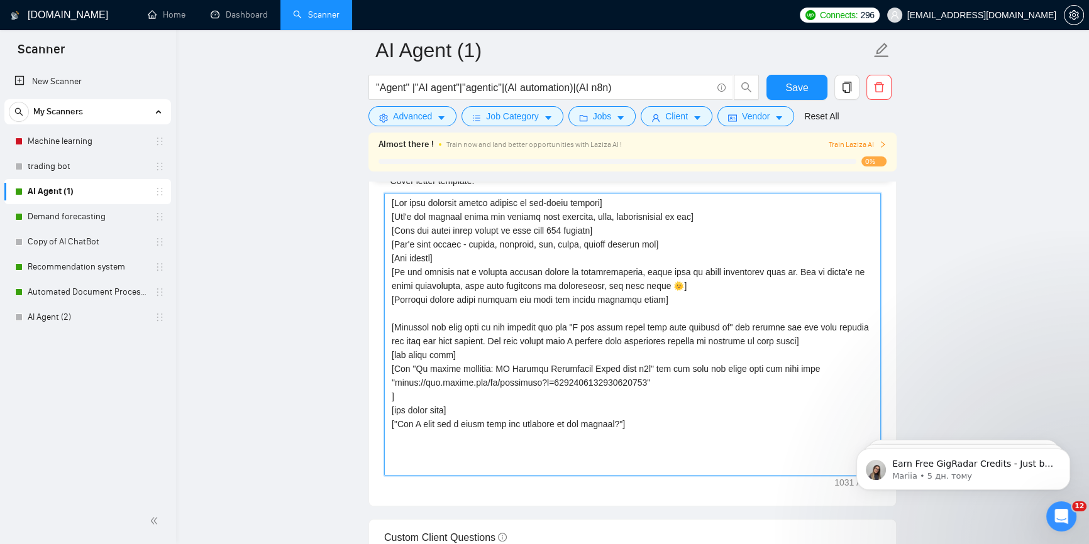
click at [485, 348] on textarea "Cover letter template:" at bounding box center [632, 334] width 497 height 283
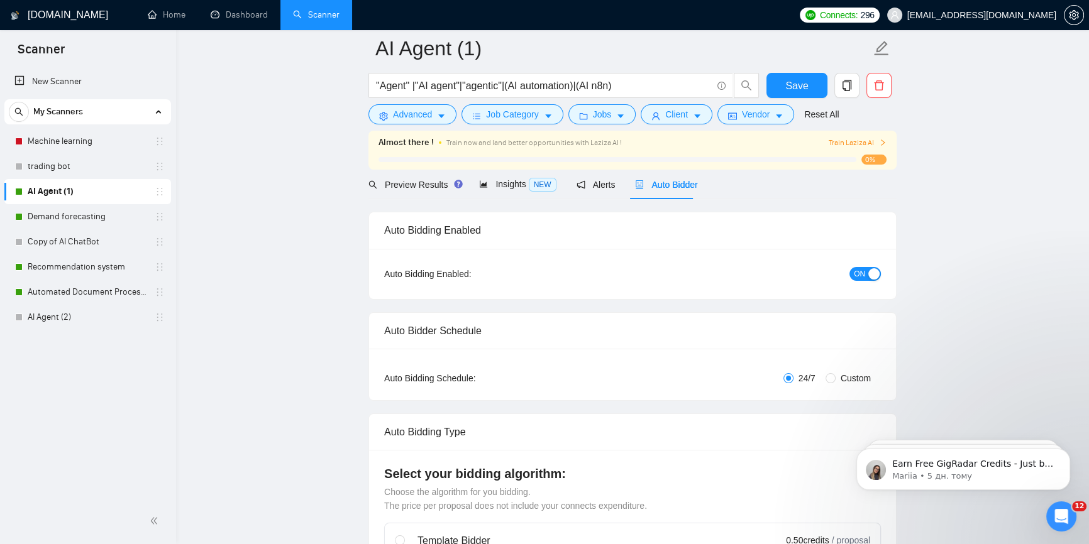
scroll to position [0, 0]
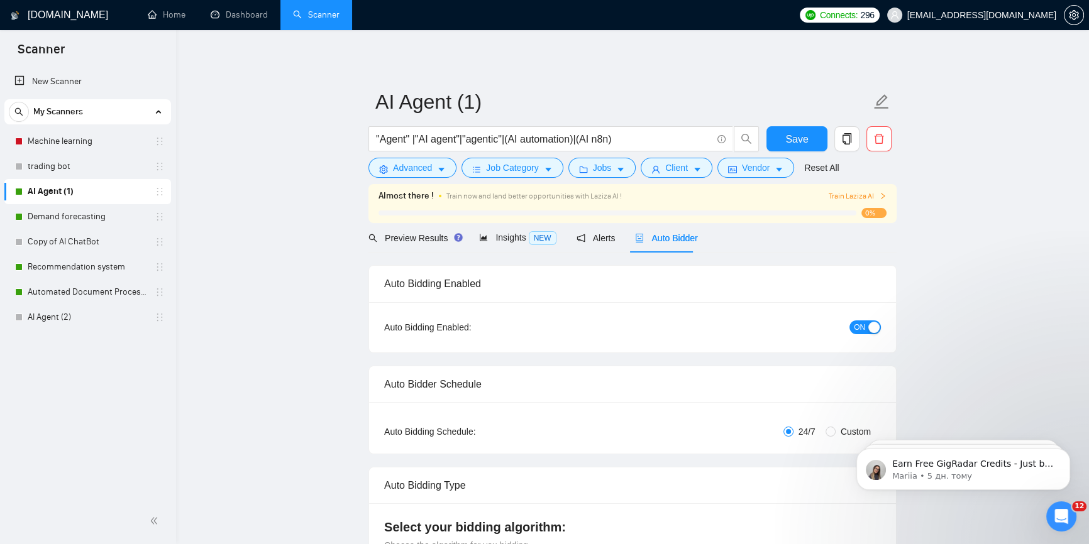
type textarea "[Use only friendly simple english as non-ntive speaker] [Don't use complex word…"
click at [837, 424] on html "Earn Free GigRadar Credits - Just by Sharing Your Story! 💬 Want more credits fo…" at bounding box center [962, 466] width 251 height 88
click at [830, 429] on input "Custom" at bounding box center [830, 432] width 10 height 10
radio input "true"
radio input "false"
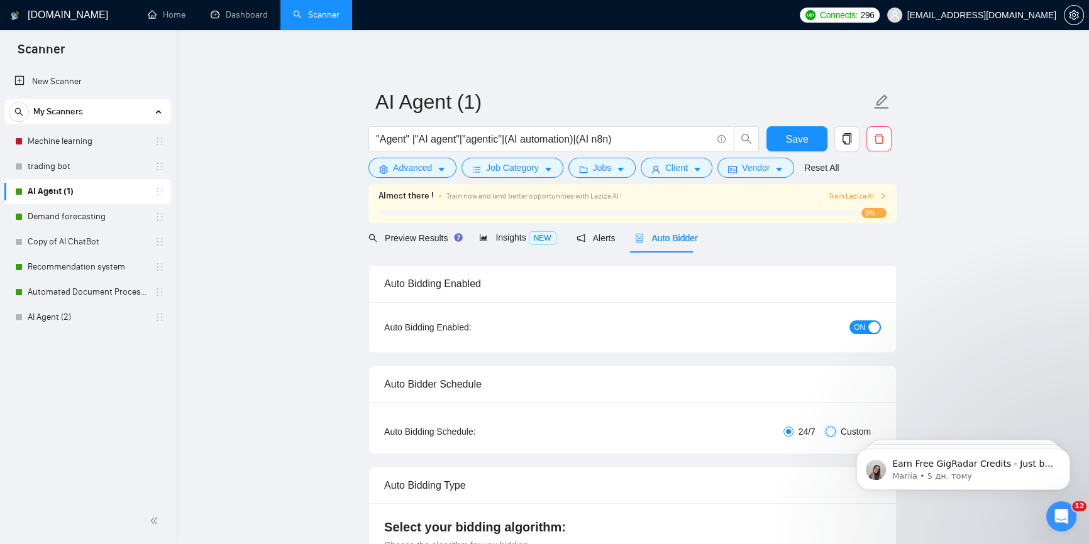
checkbox input "true"
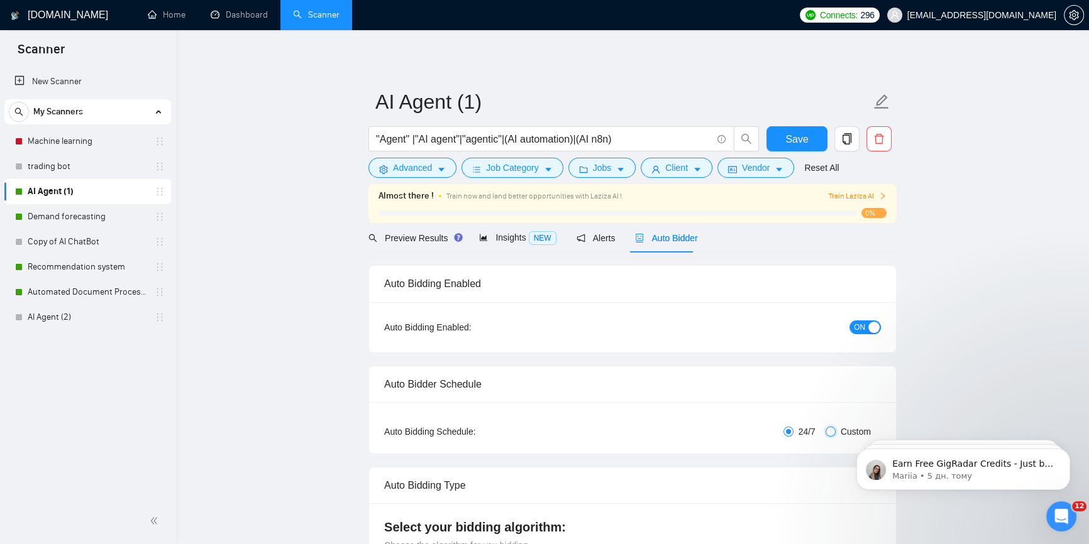
checkbox input "true"
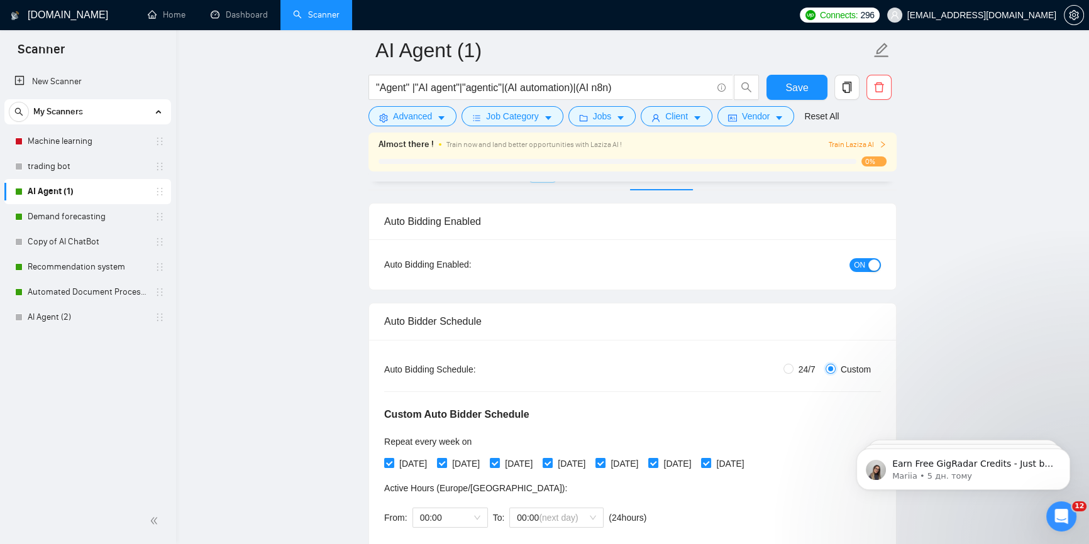
scroll to position [171, 0]
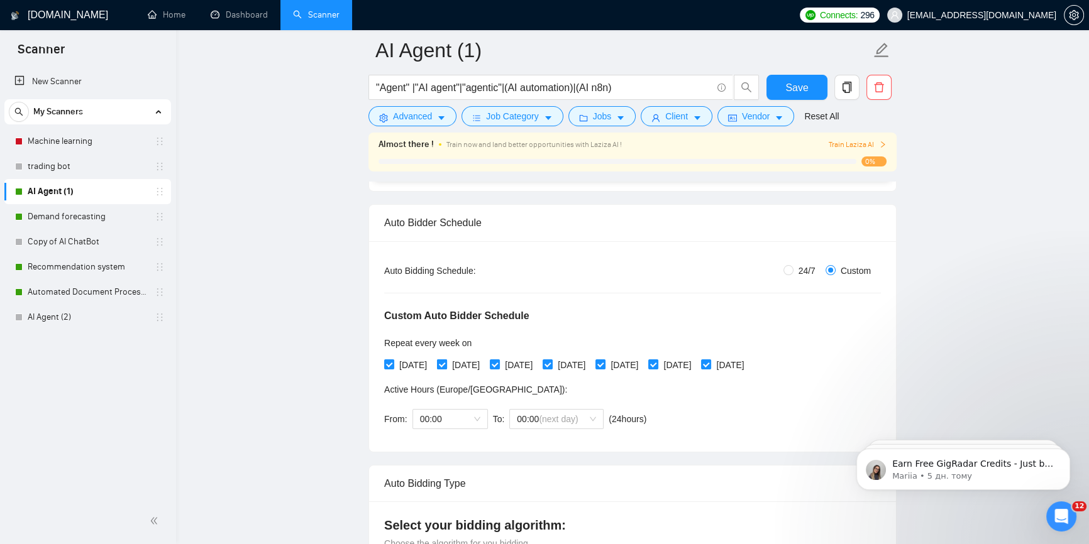
click at [446, 366] on input "Tuesday" at bounding box center [441, 364] width 9 height 9
checkbox input "false"
click at [567, 365] on div "Monday Tuesday Wednesday Thursday Friday Saturday Sunday" at bounding box center [566, 365] width 365 height 14
click at [551, 365] on input "Thursday" at bounding box center [547, 364] width 9 height 9
checkbox input "false"
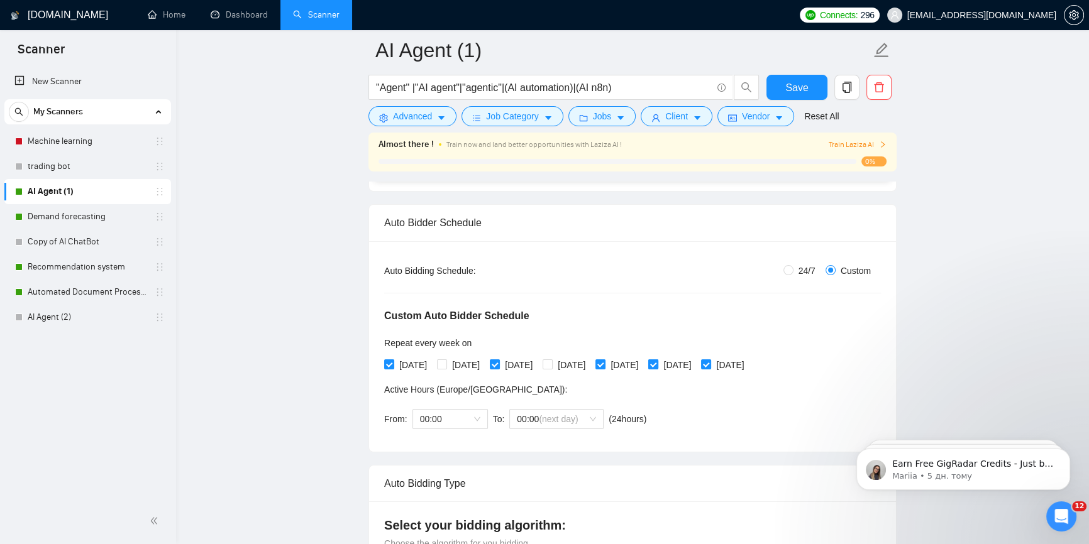
click at [657, 365] on input "Saturday" at bounding box center [652, 364] width 9 height 9
checkbox input "false"
click at [799, 92] on span "Save" at bounding box center [796, 88] width 23 height 16
click at [63, 314] on link "AI Agent (2)" at bounding box center [87, 317] width 119 height 25
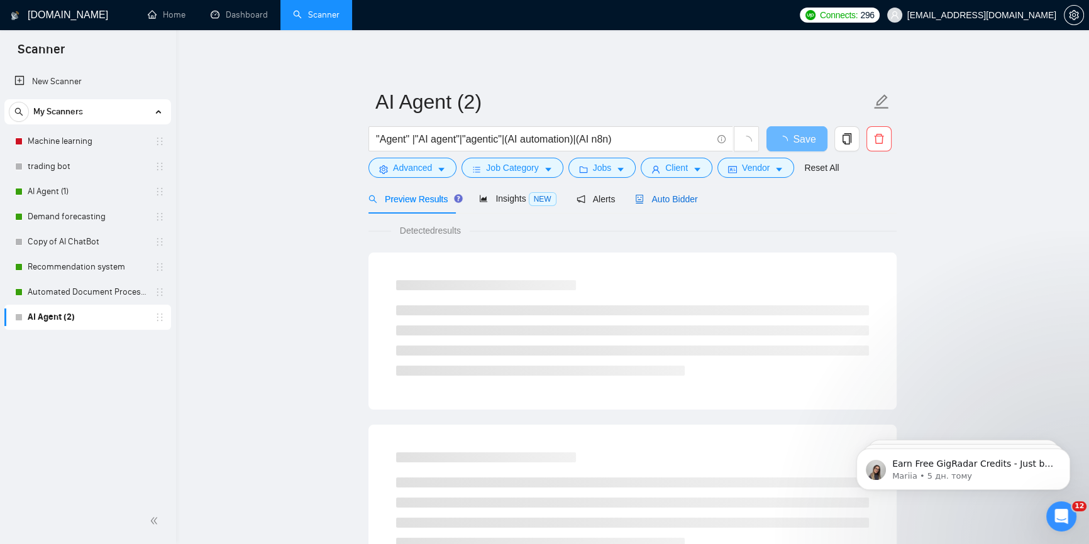
click at [669, 196] on span "Auto Bidder" at bounding box center [666, 199] width 62 height 10
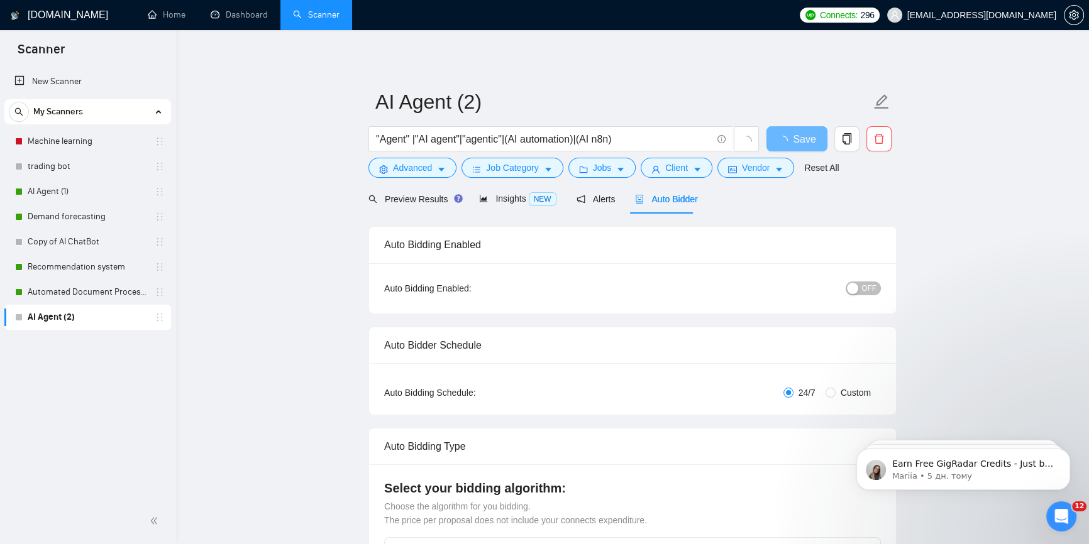
radio input "false"
radio input "true"
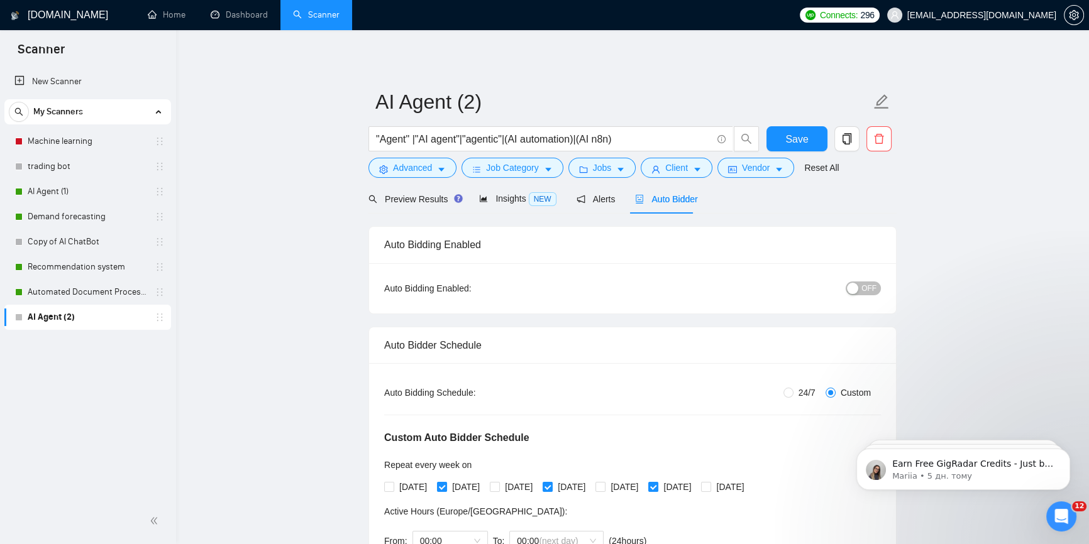
click at [866, 296] on div "OFF" at bounding box center [797, 288] width 165 height 20
click at [871, 292] on span "OFF" at bounding box center [868, 289] width 15 height 14
click at [811, 137] on button "Save" at bounding box center [796, 138] width 61 height 25
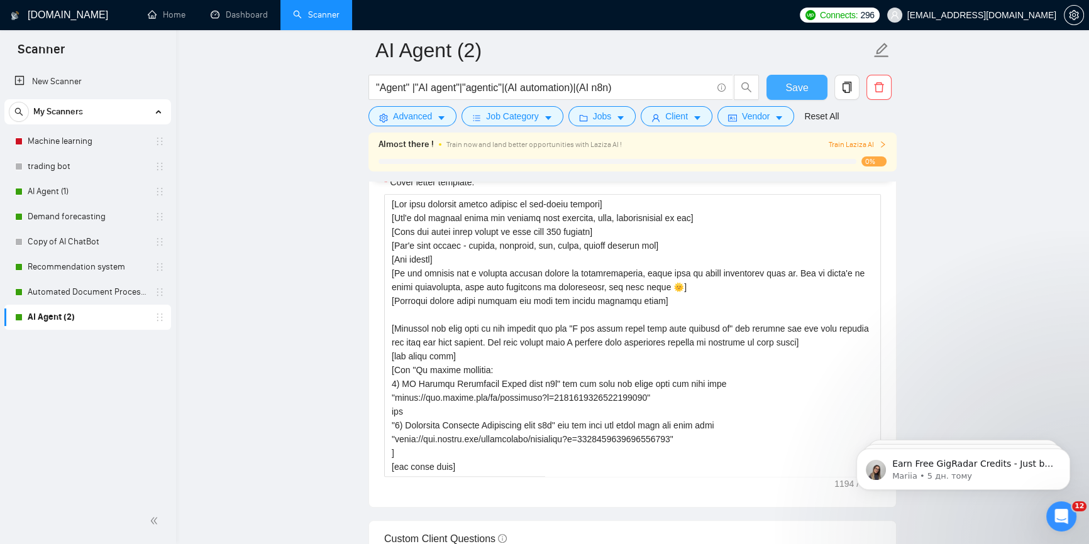
scroll to position [1600, 0]
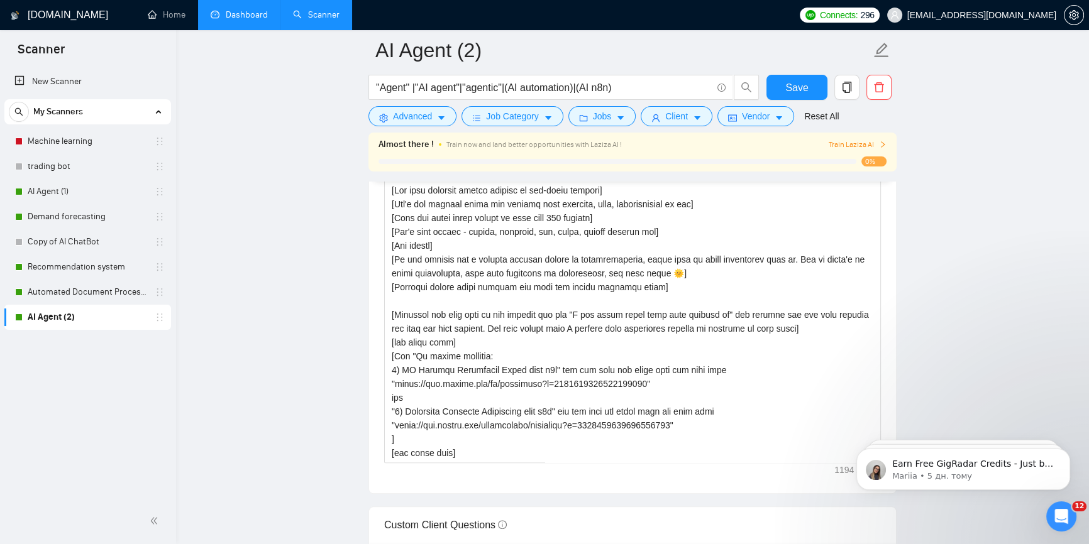
click at [245, 20] on link "Dashboard" at bounding box center [239, 14] width 57 height 11
